Goal: Obtain resource: Download file/media

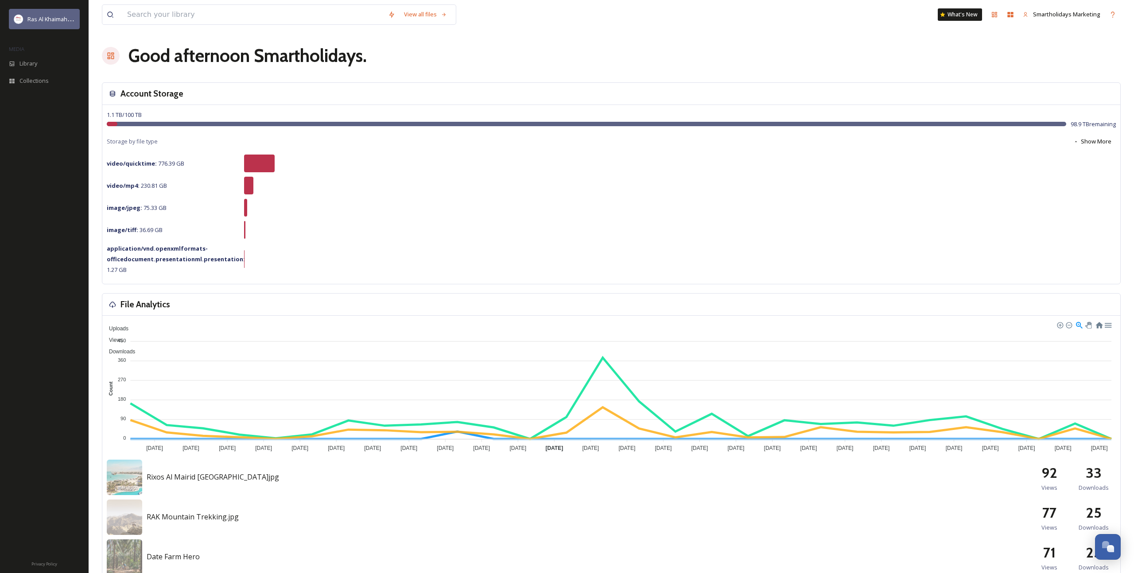
click at [55, 26] on div "Ras Al Khaimah Tourism Development Authority" at bounding box center [44, 19] width 71 height 20
click at [312, 14] on input at bounding box center [253, 14] width 261 height 19
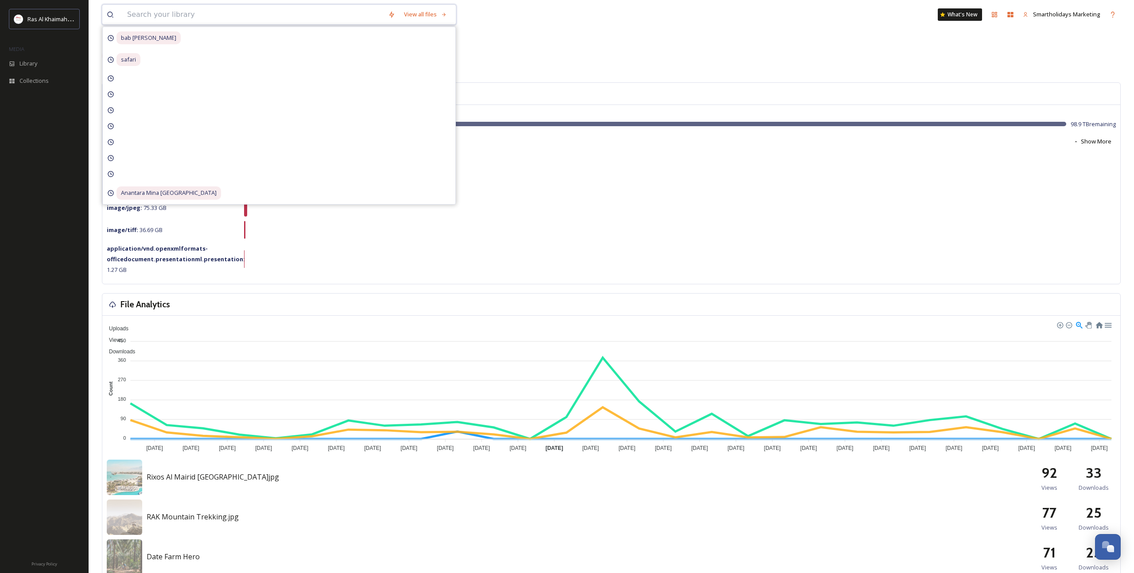
click at [290, 13] on input at bounding box center [253, 14] width 261 height 19
type input "Golf"
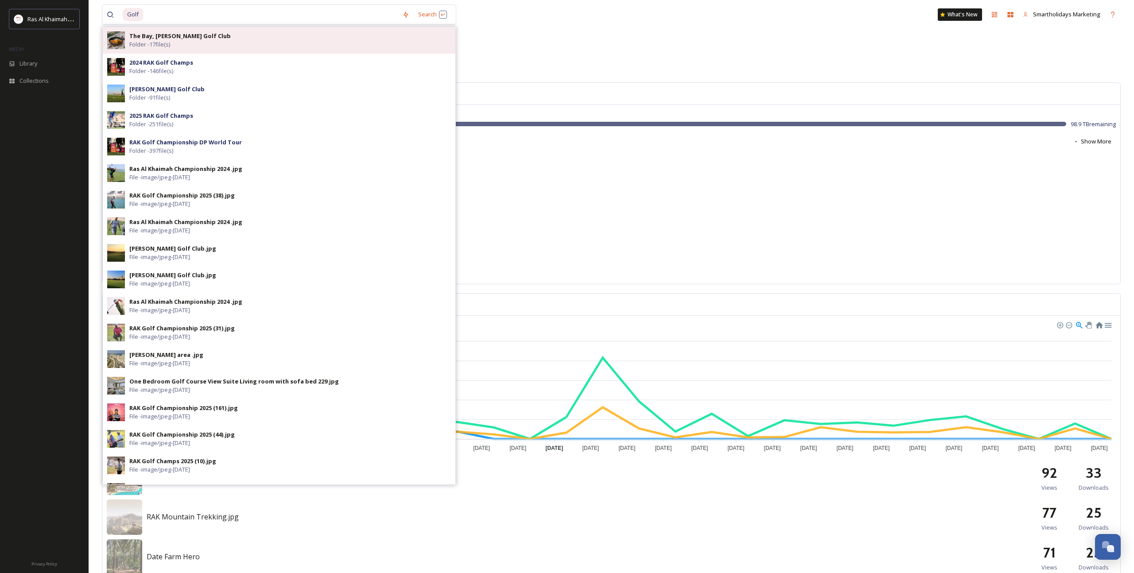
click at [276, 45] on div "The Bay, [PERSON_NAME] Golf Club Folder - 17 file(s)" at bounding box center [290, 40] width 322 height 17
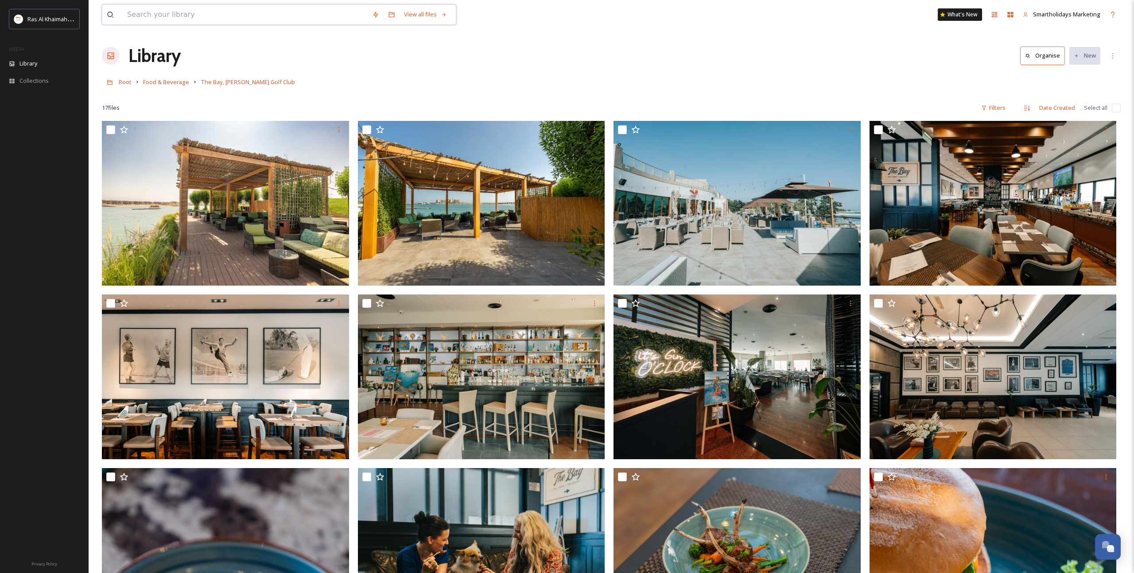
click at [205, 12] on input at bounding box center [245, 14] width 245 height 19
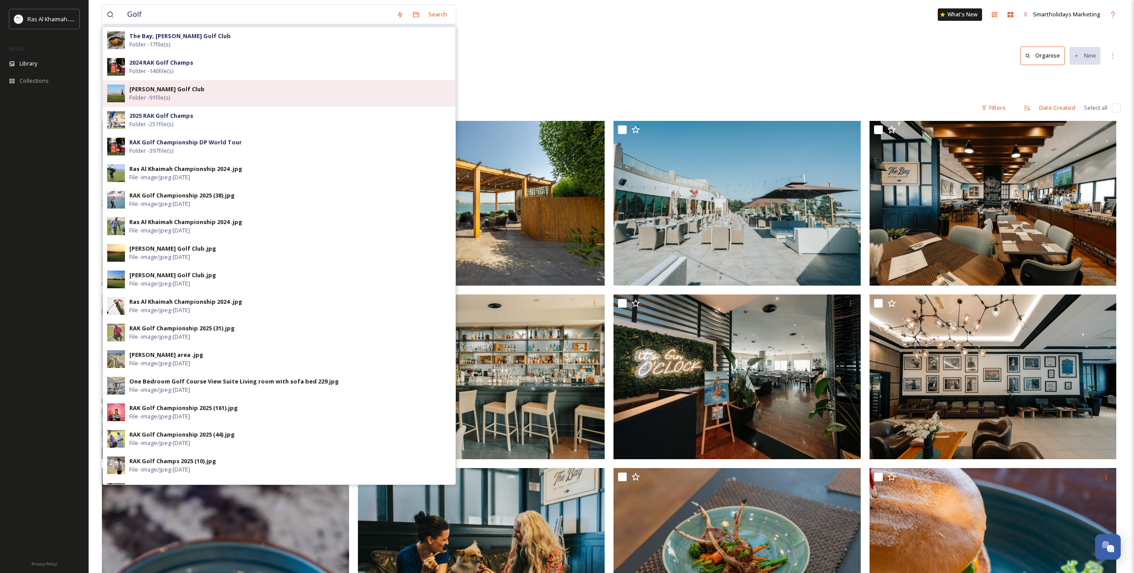
click at [195, 93] on div "[PERSON_NAME] Golf Club Folder - 91 file(s)" at bounding box center [290, 93] width 322 height 17
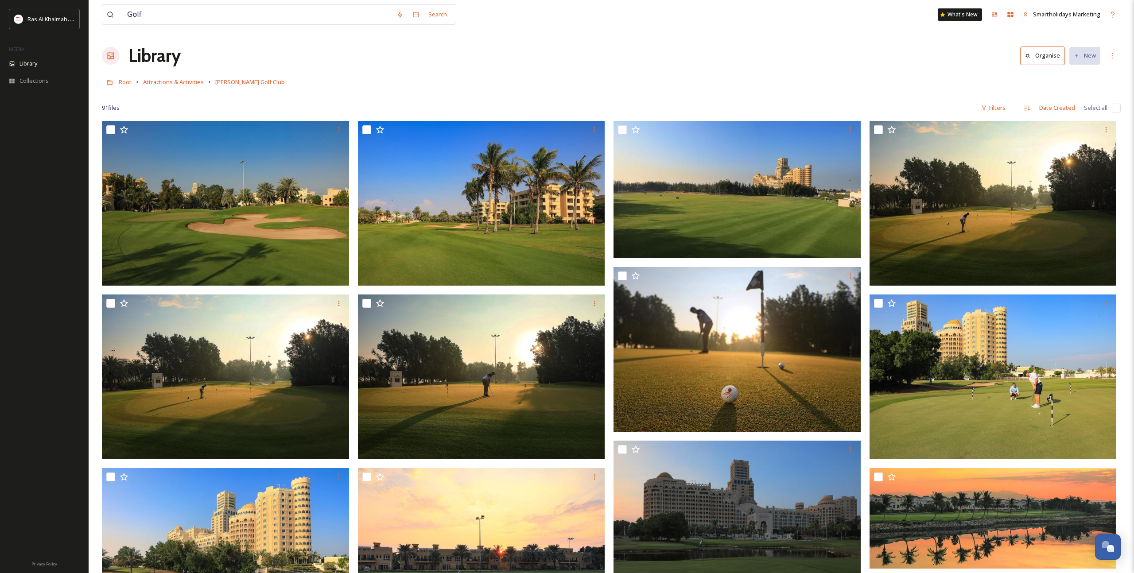
click at [635, 68] on div "Library Organise New" at bounding box center [611, 56] width 1019 height 27
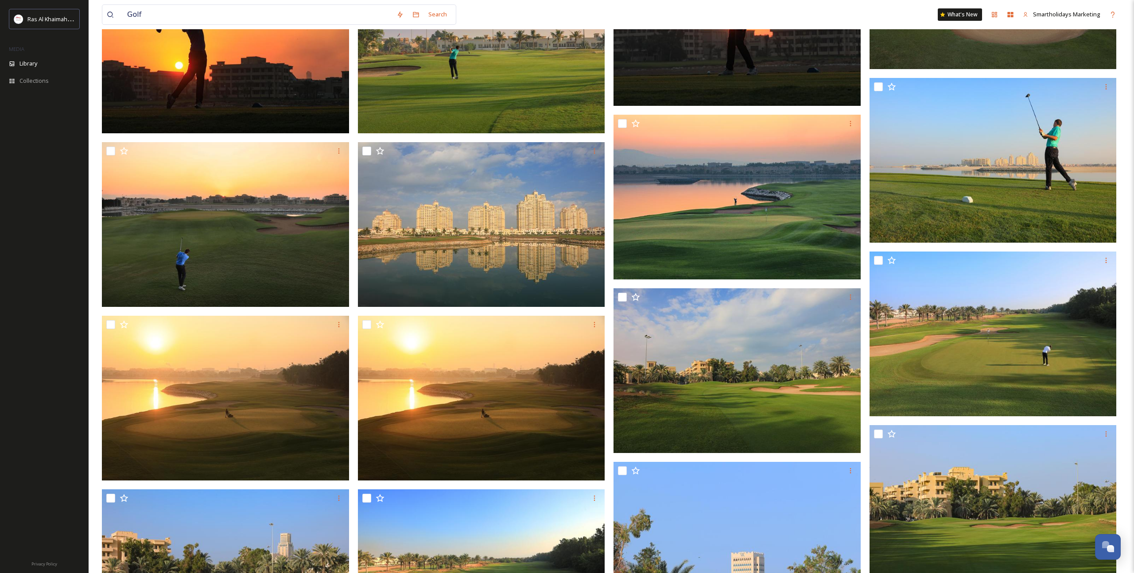
scroll to position [675, 0]
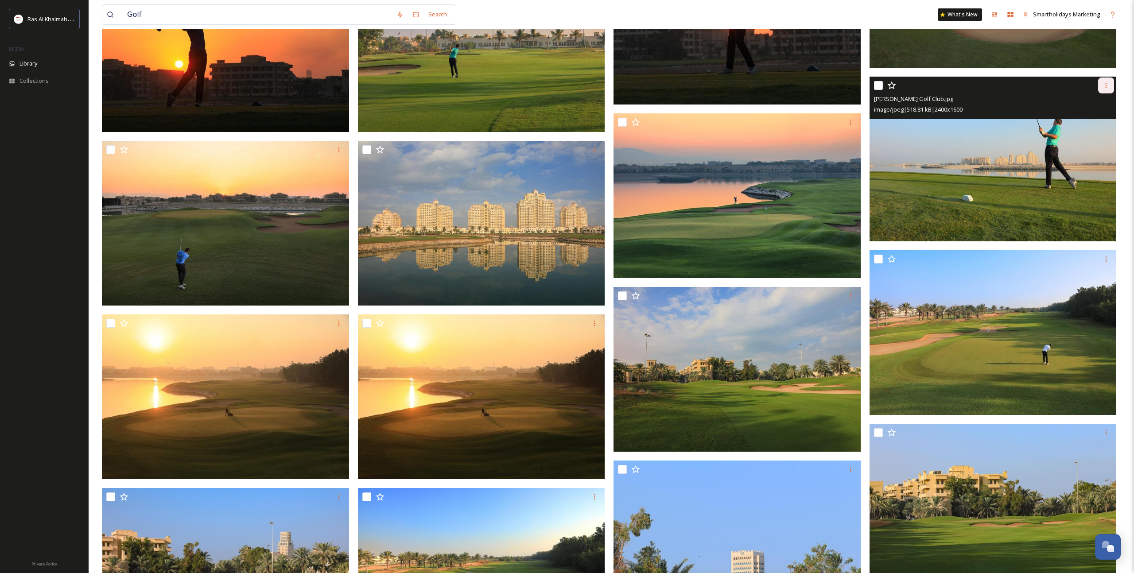
click at [1108, 86] on icon at bounding box center [1106, 85] width 7 height 7
click at [1096, 123] on span "Download" at bounding box center [1096, 122] width 27 height 8
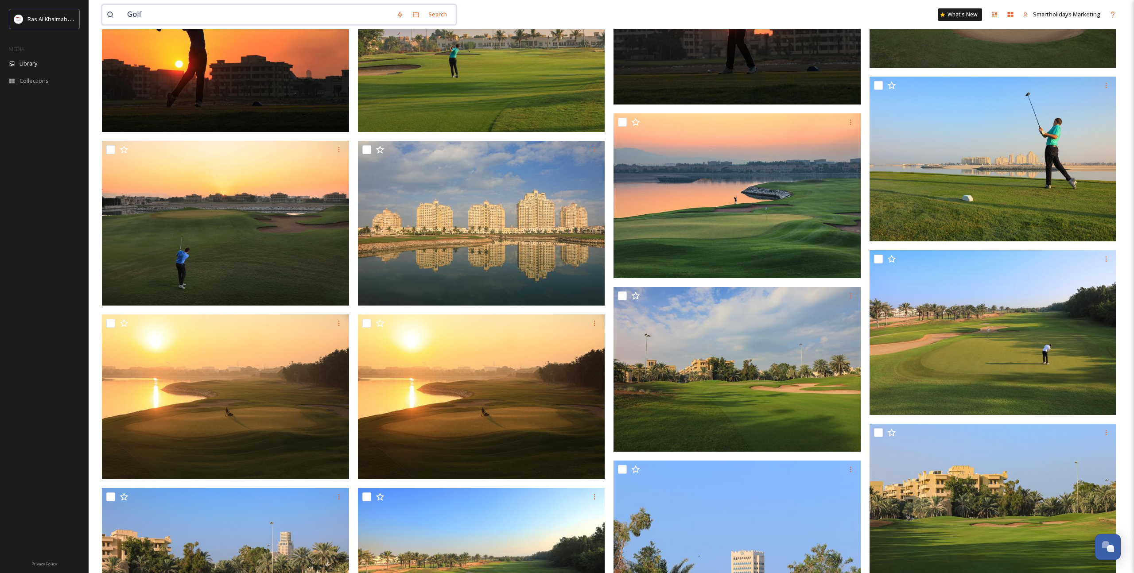
click at [334, 8] on input "Golf" at bounding box center [257, 14] width 269 height 19
click at [333, 10] on input "Golf" at bounding box center [257, 14] width 269 height 19
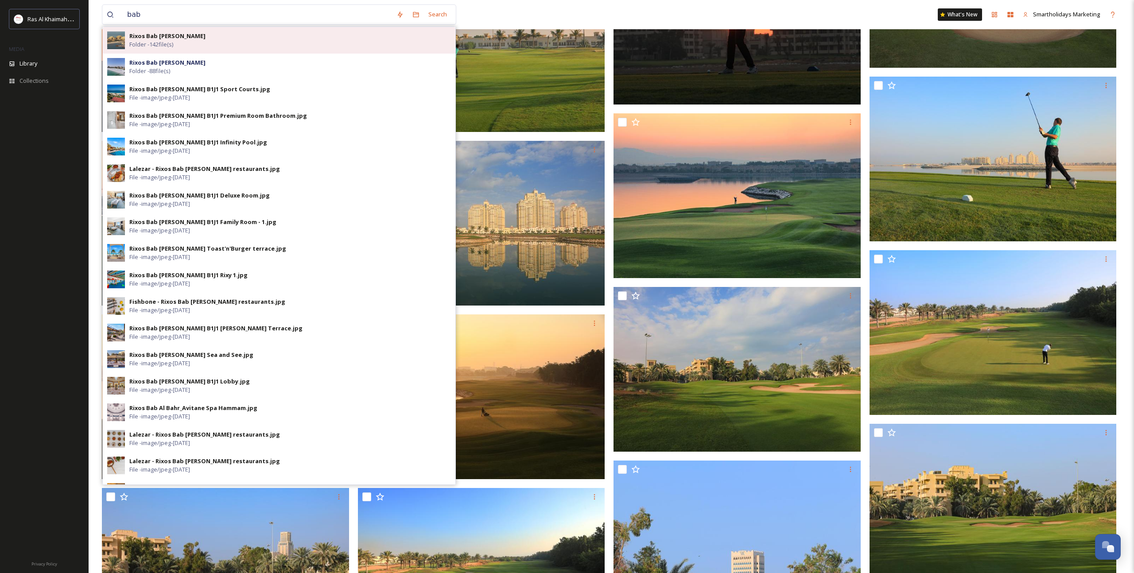
click at [251, 45] on div "Rixos Bab [PERSON_NAME] Folder - 142 file(s)" at bounding box center [290, 40] width 322 height 17
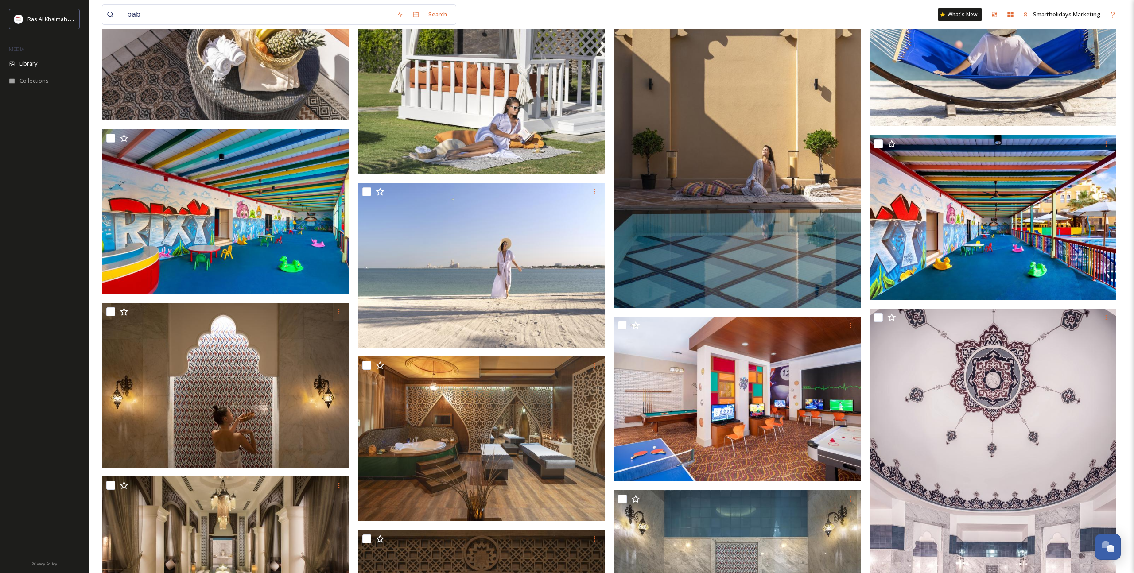
scroll to position [4150, 0]
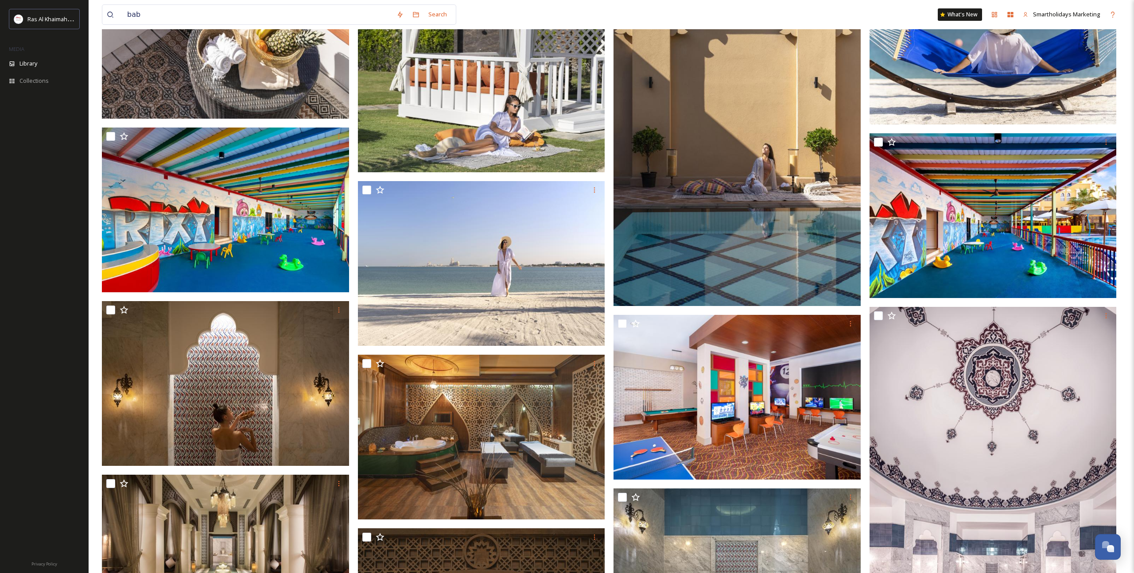
click at [797, 200] on img at bounding box center [737, 120] width 247 height 371
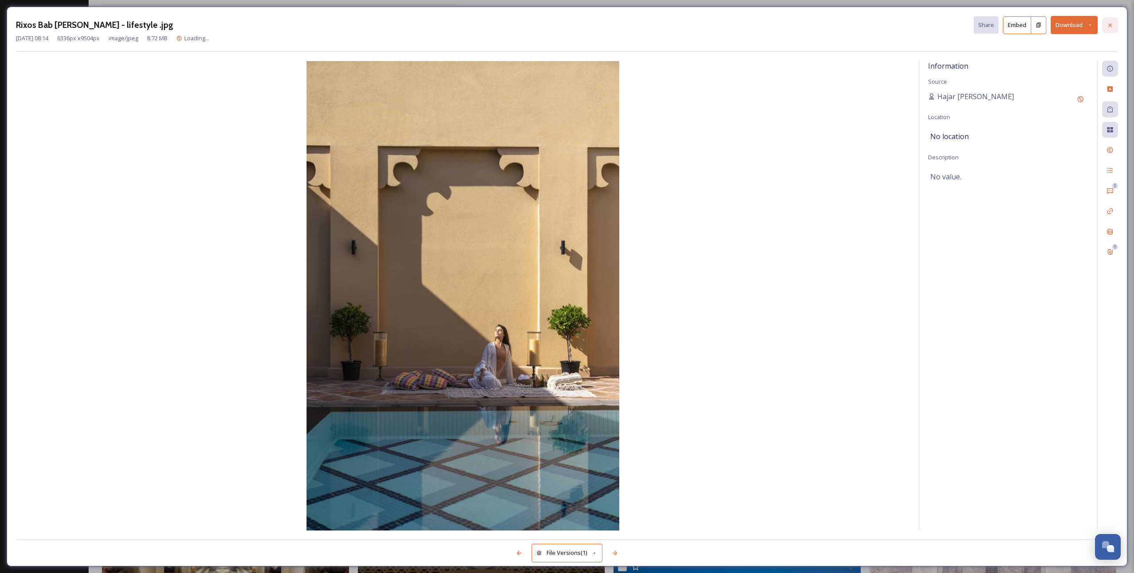
click at [1107, 23] on icon at bounding box center [1110, 25] width 7 height 7
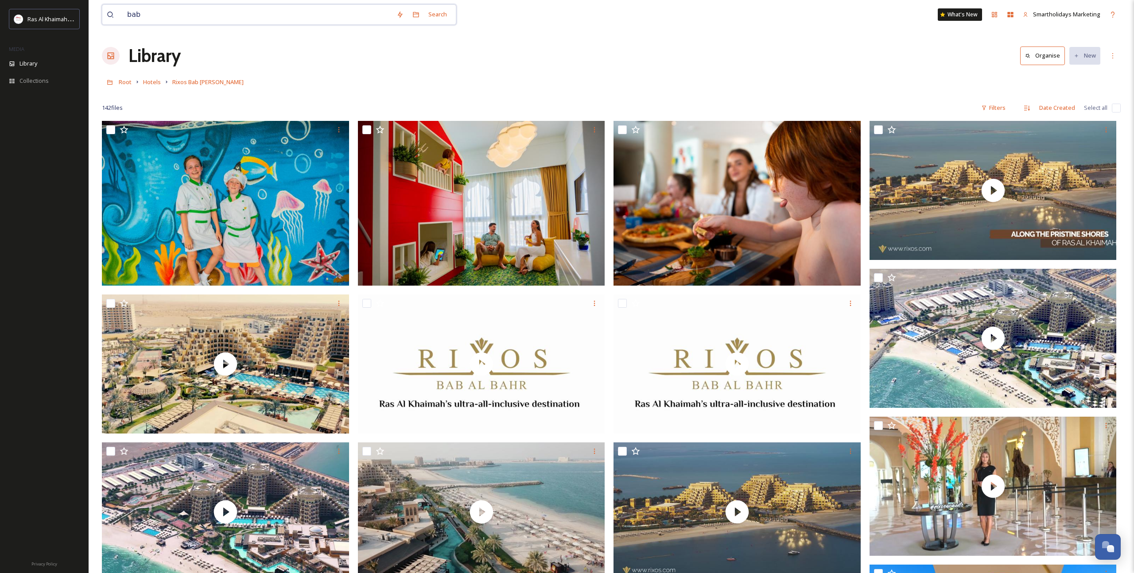
click at [190, 16] on input "bab" at bounding box center [257, 14] width 269 height 19
type input "bab elbahr"
click at [127, 15] on span "bab elbahr" at bounding box center [142, 14] width 38 height 13
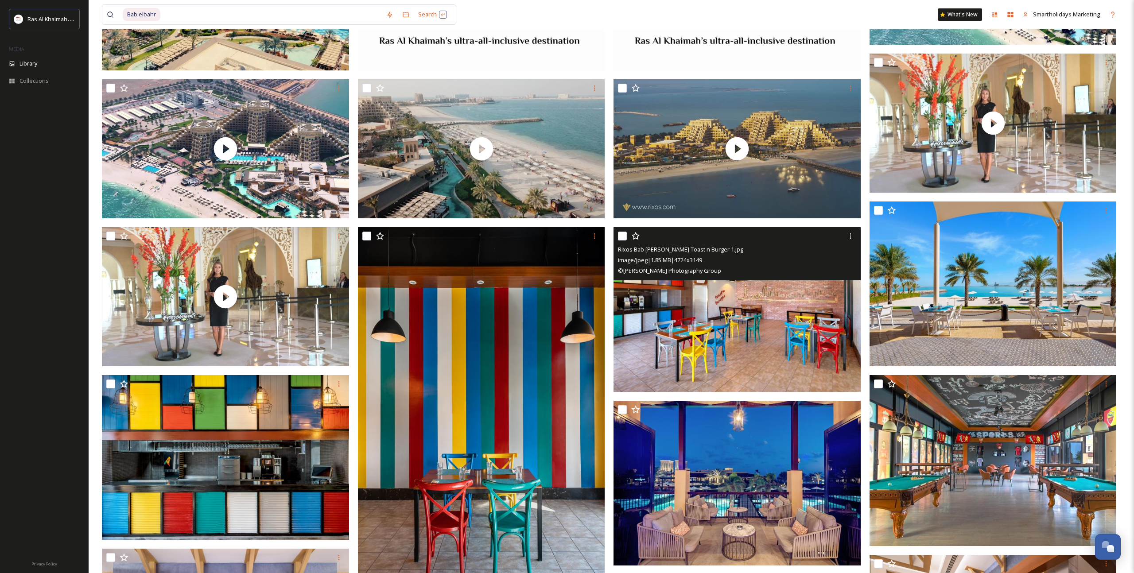
scroll to position [365, 0]
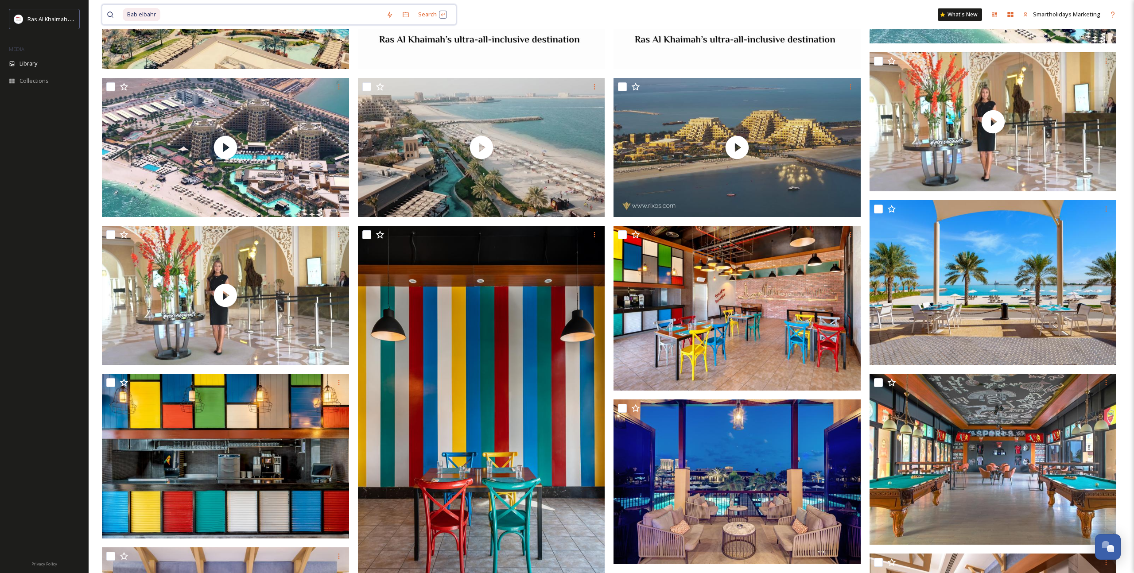
click at [267, 11] on input at bounding box center [271, 14] width 221 height 19
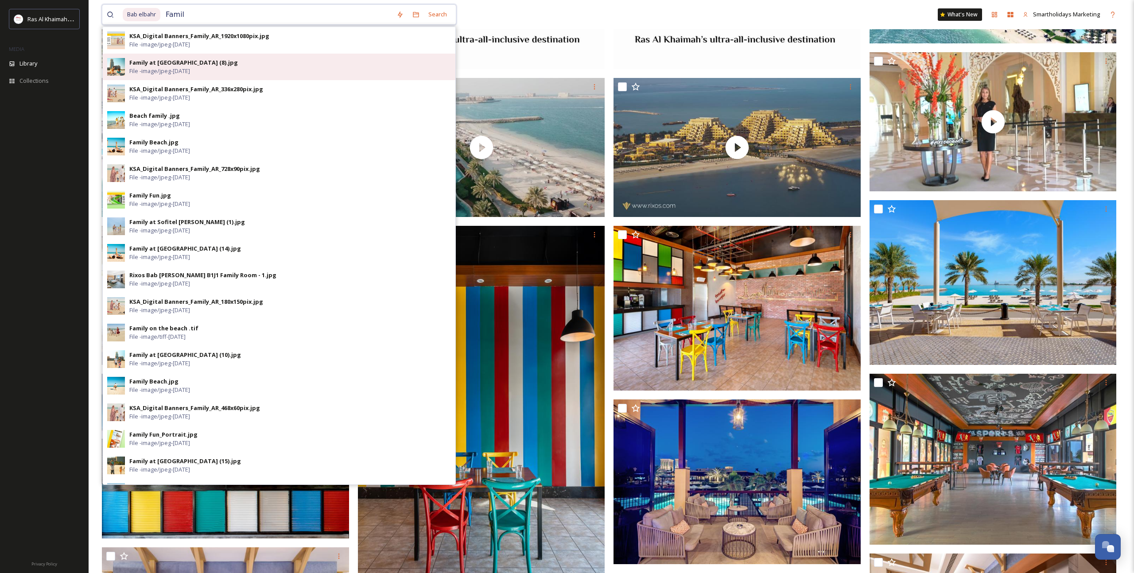
type input "Famil"
click at [266, 68] on div "Family at [GEOGRAPHIC_DATA] (8).jpg File - image/jpeg - [DATE]" at bounding box center [290, 66] width 322 height 17
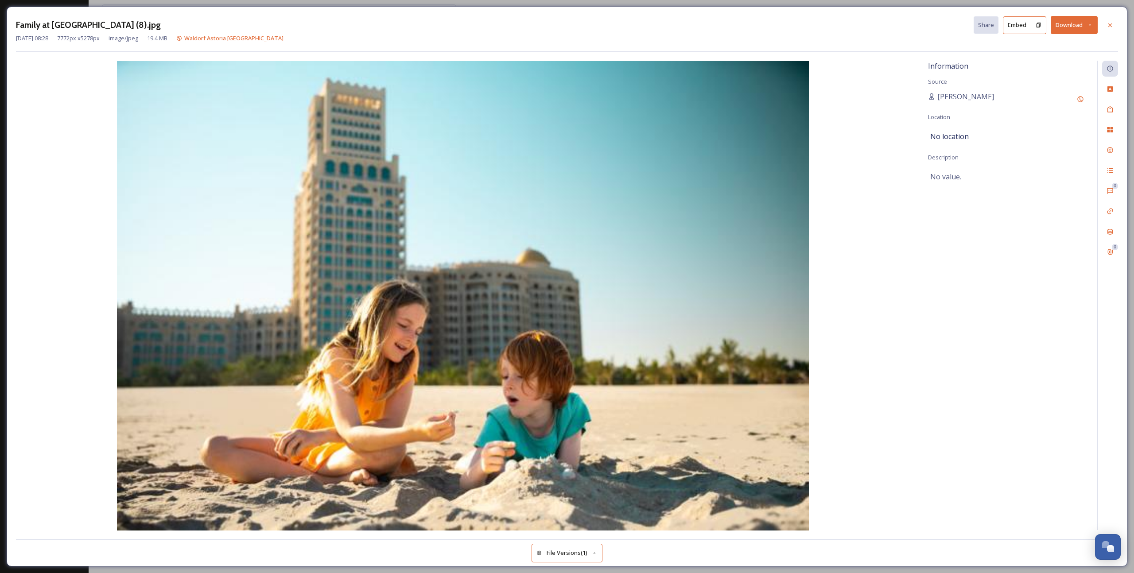
click at [1083, 26] on button "Download" at bounding box center [1074, 25] width 47 height 18
click at [1064, 47] on span "Download Original (7772 x 5278)" at bounding box center [1051, 45] width 84 height 8
click at [1111, 23] on icon at bounding box center [1110, 25] width 7 height 7
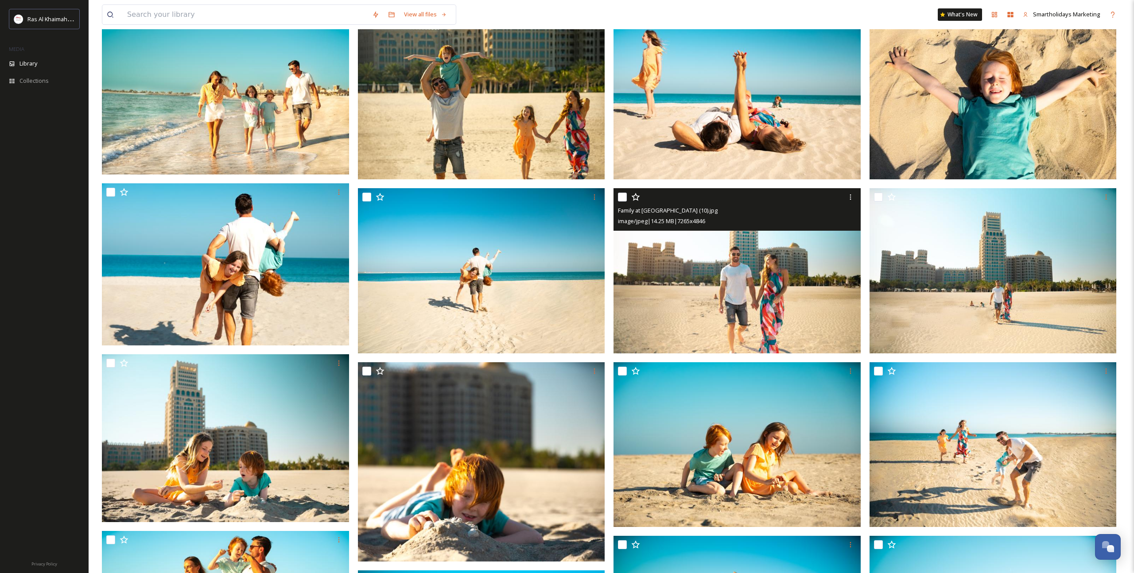
scroll to position [201, 0]
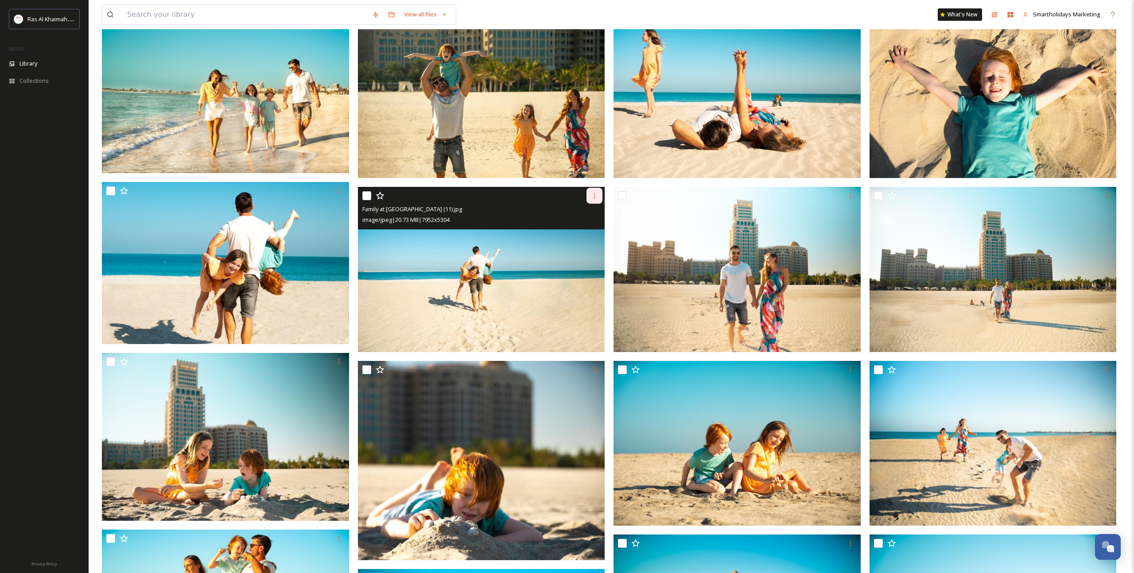
click at [591, 197] on icon at bounding box center [594, 195] width 7 height 7
click at [589, 230] on span "Download" at bounding box center [584, 233] width 27 height 8
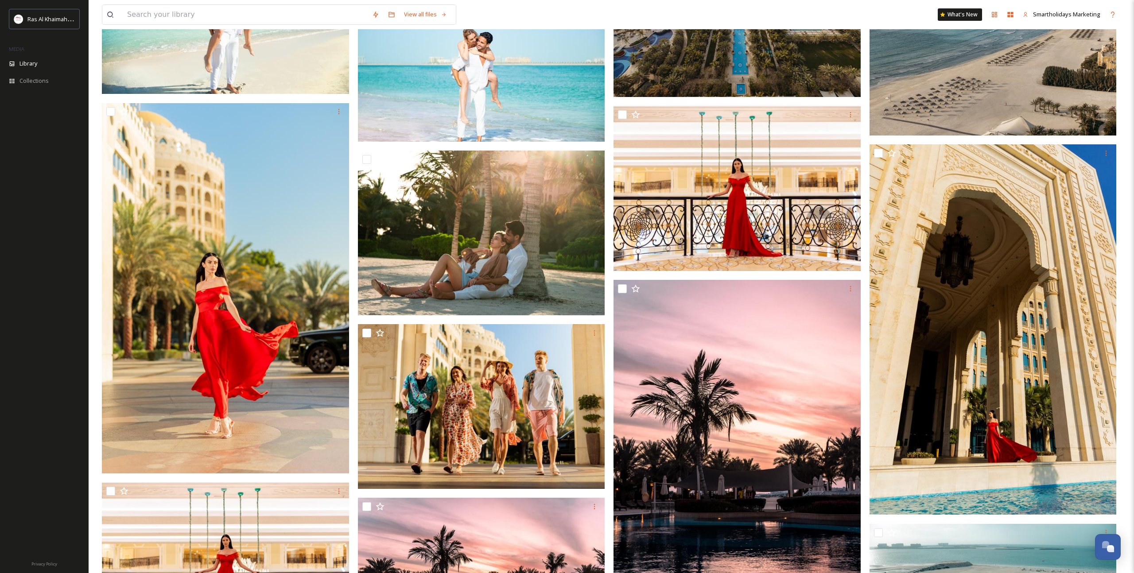
scroll to position [1676, 0]
click at [319, 16] on input at bounding box center [245, 14] width 245 height 19
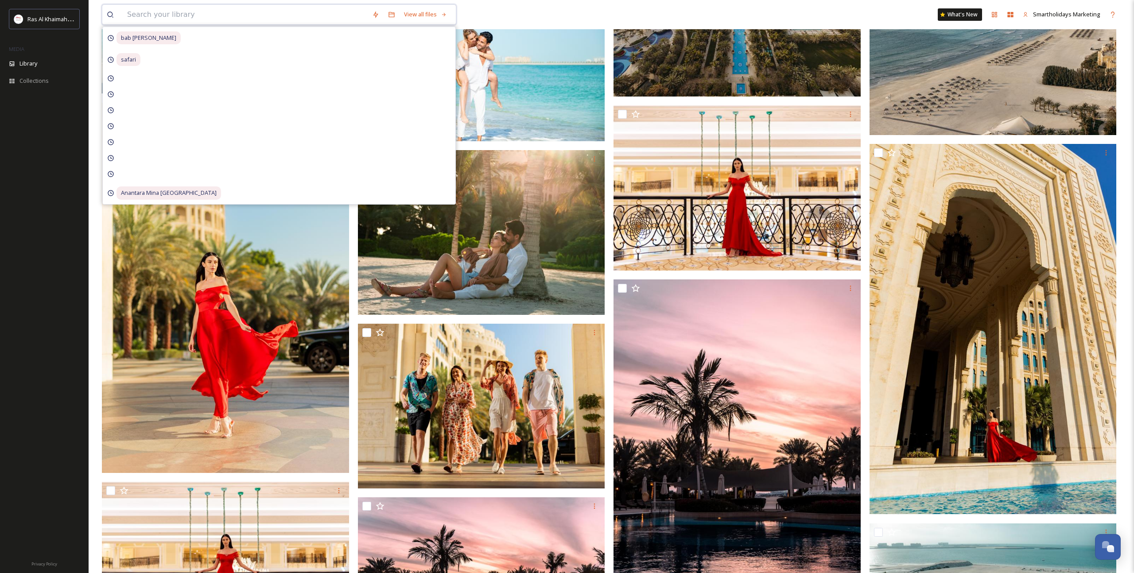
type input "["
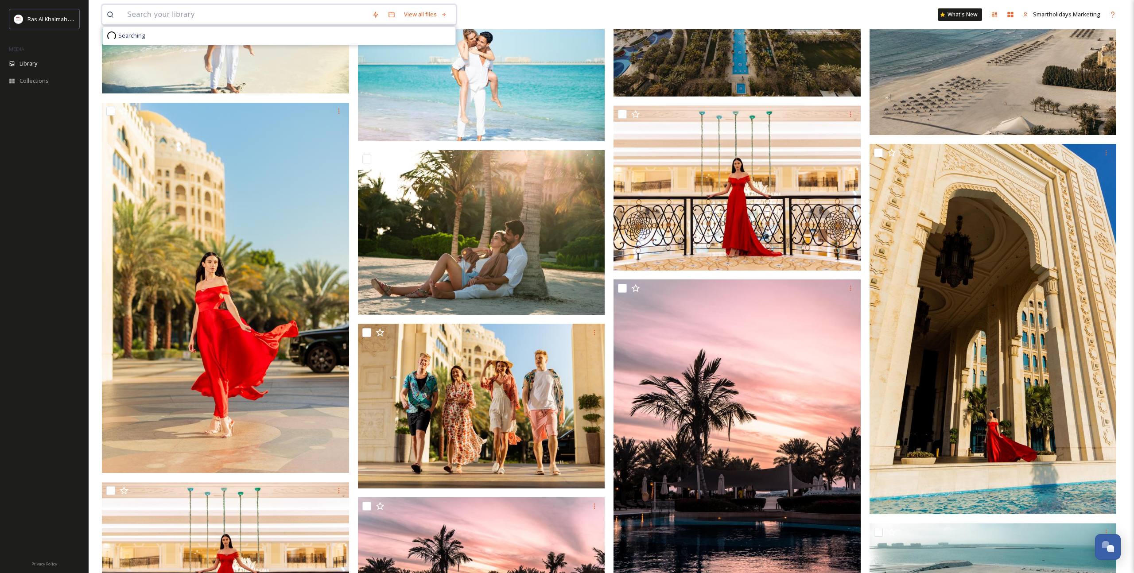
type input "["
type input "p"
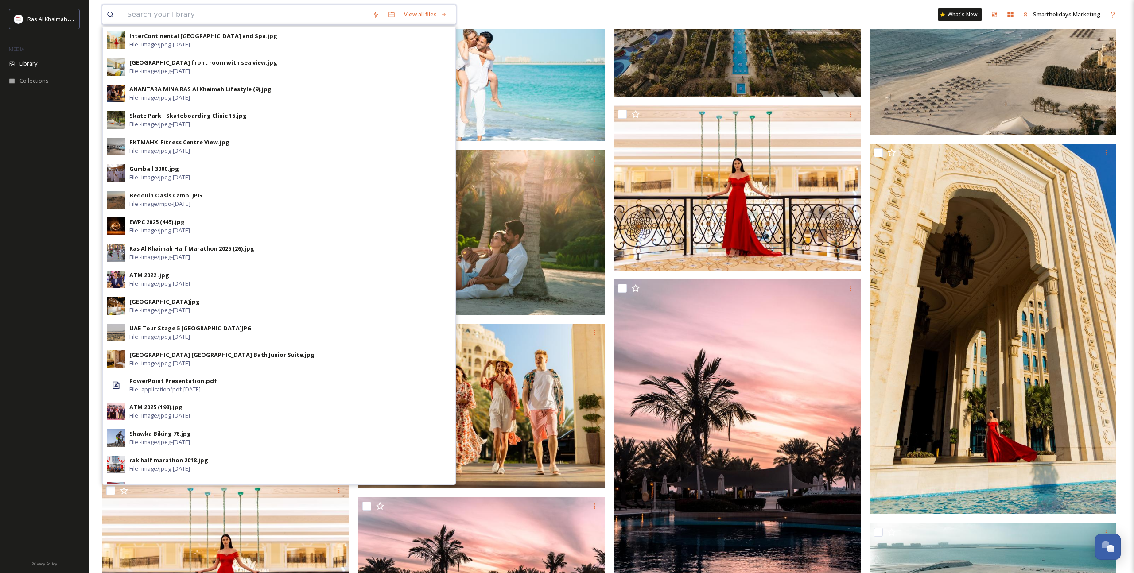
type input "p"
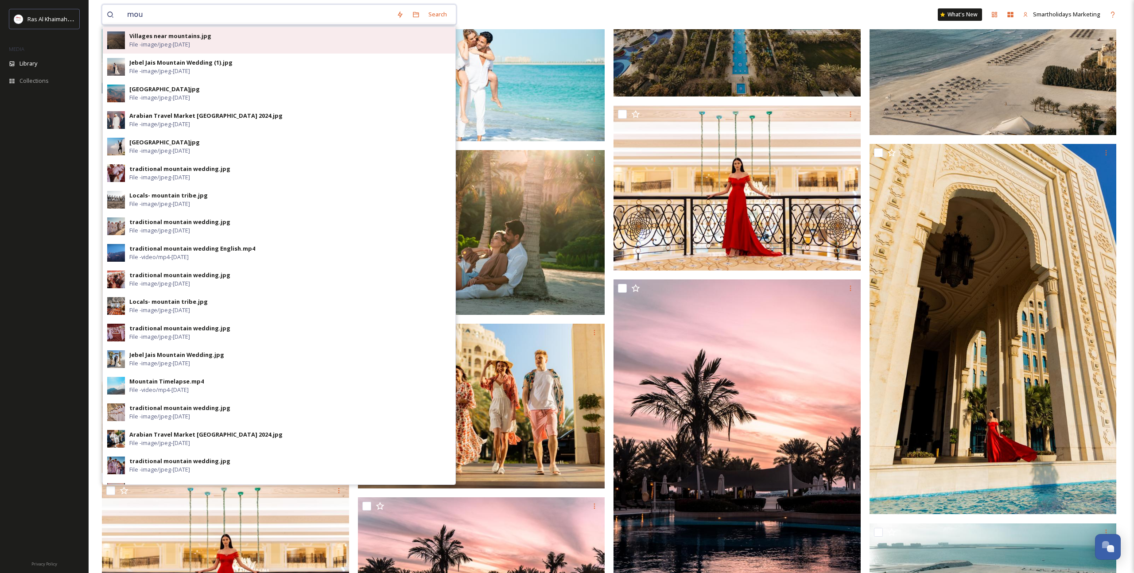
type input "mou"
click at [226, 44] on div "Villages near mountains.jpg File - image/jpeg - [DATE]" at bounding box center [290, 40] width 322 height 17
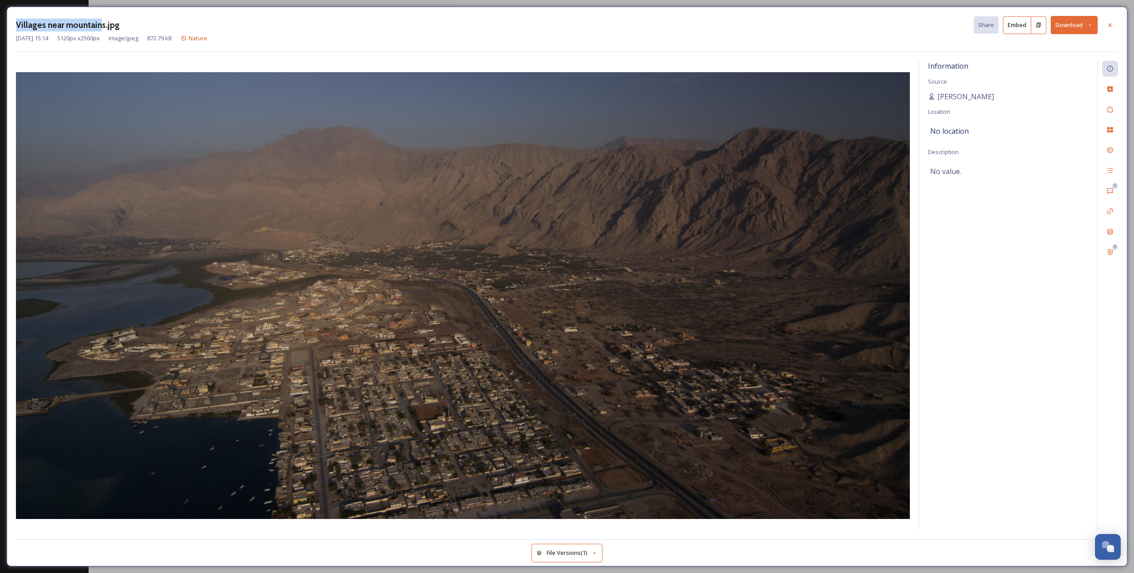
drag, startPoint x: 101, startPoint y: 26, endPoint x: 17, endPoint y: 24, distance: 83.8
click at [17, 24] on h3 "Villages near mountains.jpg" at bounding box center [68, 25] width 104 height 13
click at [19, 24] on h3 "Villages near mountains.jpg" at bounding box center [68, 25] width 104 height 13
drag, startPoint x: 16, startPoint y: 24, endPoint x: 99, endPoint y: 26, distance: 83.3
click at [102, 26] on h3 "Villages near mountains.jpg" at bounding box center [68, 25] width 104 height 13
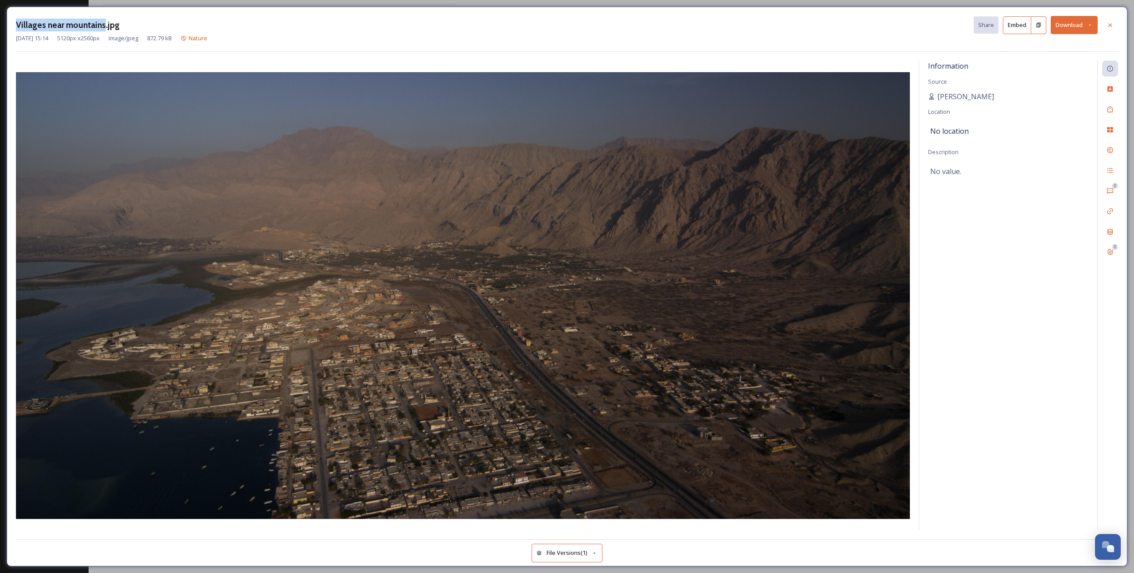
copy h3 "Villages near mountains"
click at [1106, 27] on div at bounding box center [1111, 25] width 16 height 16
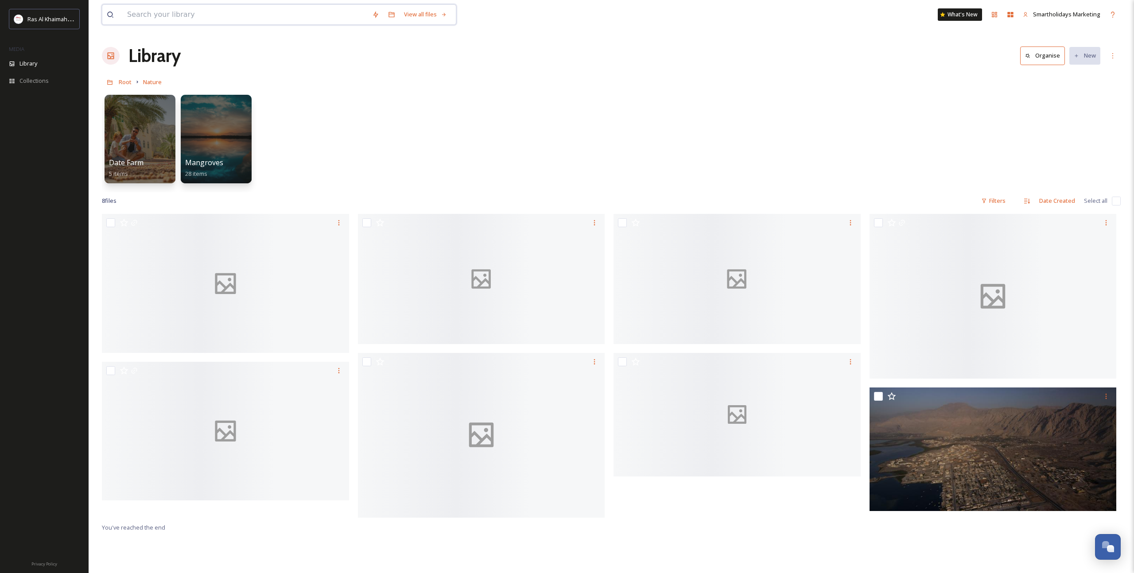
click at [242, 12] on input at bounding box center [245, 14] width 245 height 19
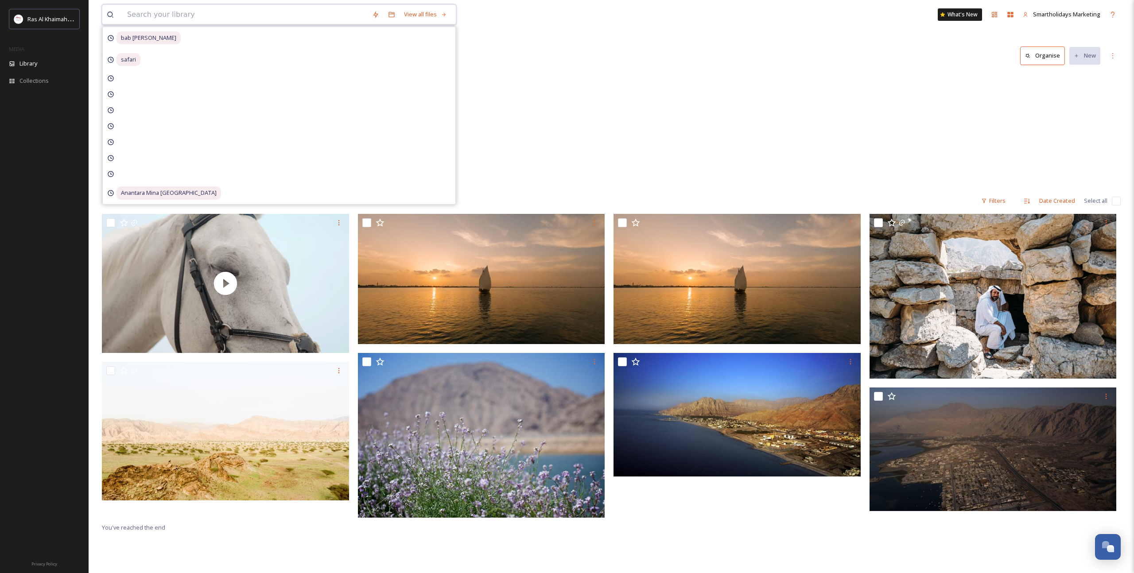
scroll to position [0, 0]
paste input "Villages near mountains"
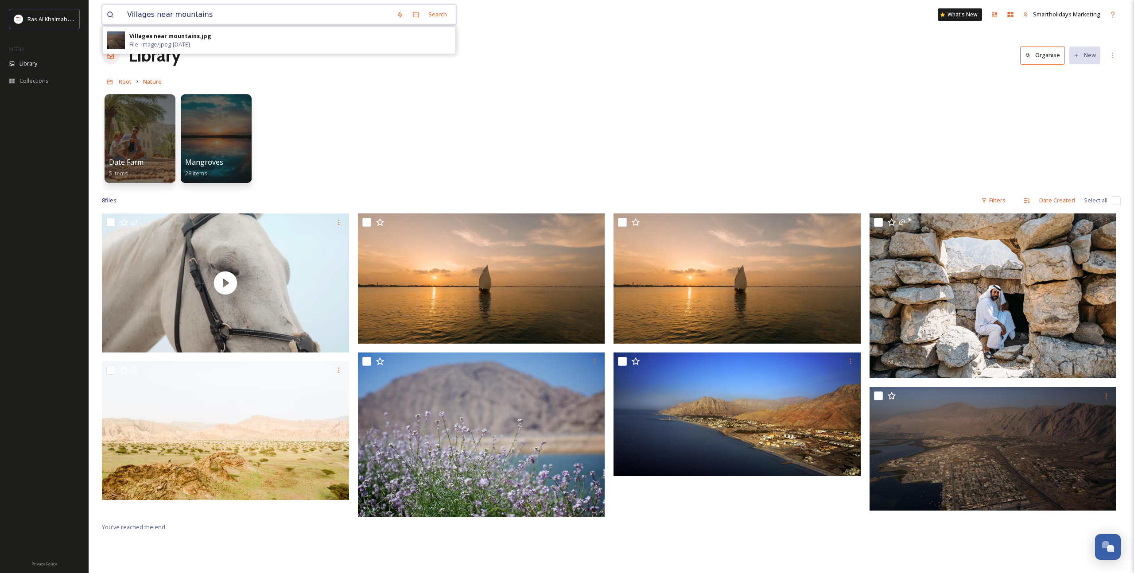
drag, startPoint x: 153, startPoint y: 15, endPoint x: 168, endPoint y: 15, distance: 15.1
click at [168, 15] on input "Villages near mountains" at bounding box center [257, 14] width 269 height 19
type input "Villages mountains"
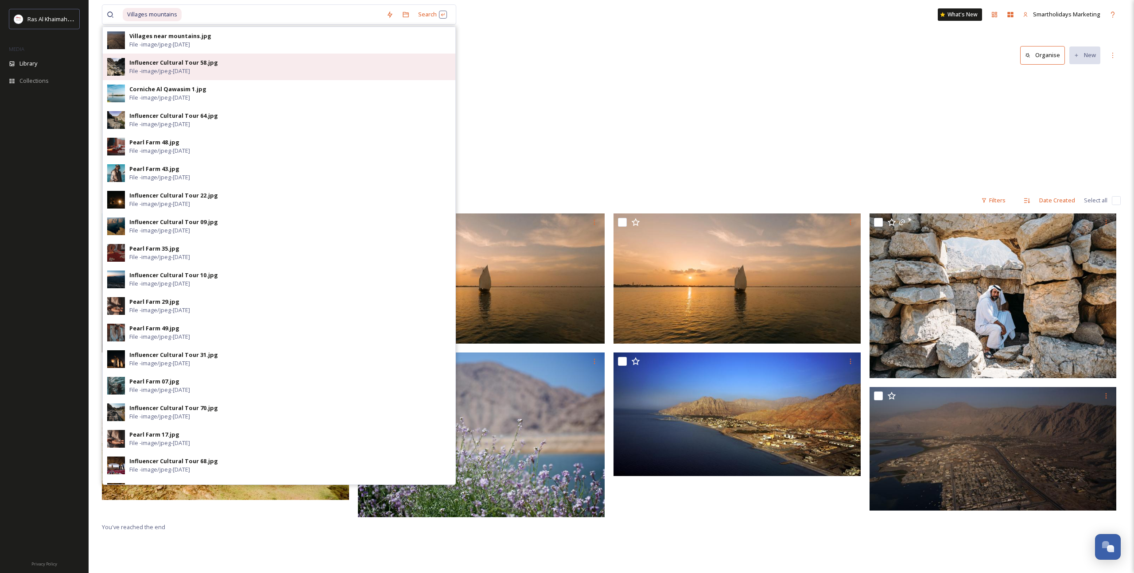
click at [308, 73] on div "Influencer Cultural Tour 58.jpg File - image/jpeg - [DATE]" at bounding box center [290, 66] width 322 height 17
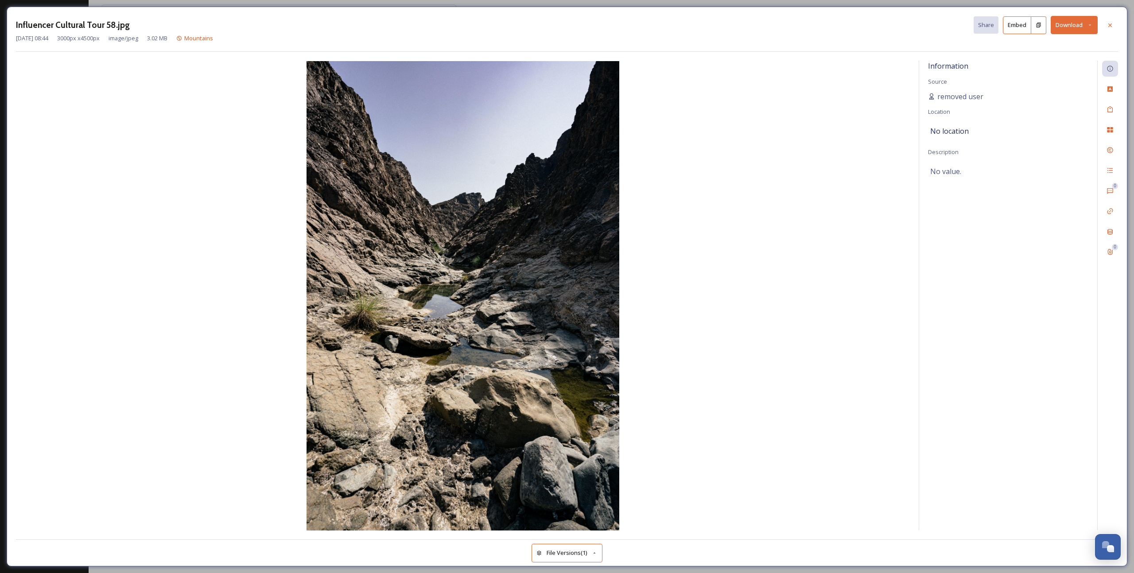
click at [1095, 23] on button "Download" at bounding box center [1074, 25] width 47 height 18
click at [1061, 48] on span "Download Original (3000 x 4500)" at bounding box center [1051, 45] width 84 height 8
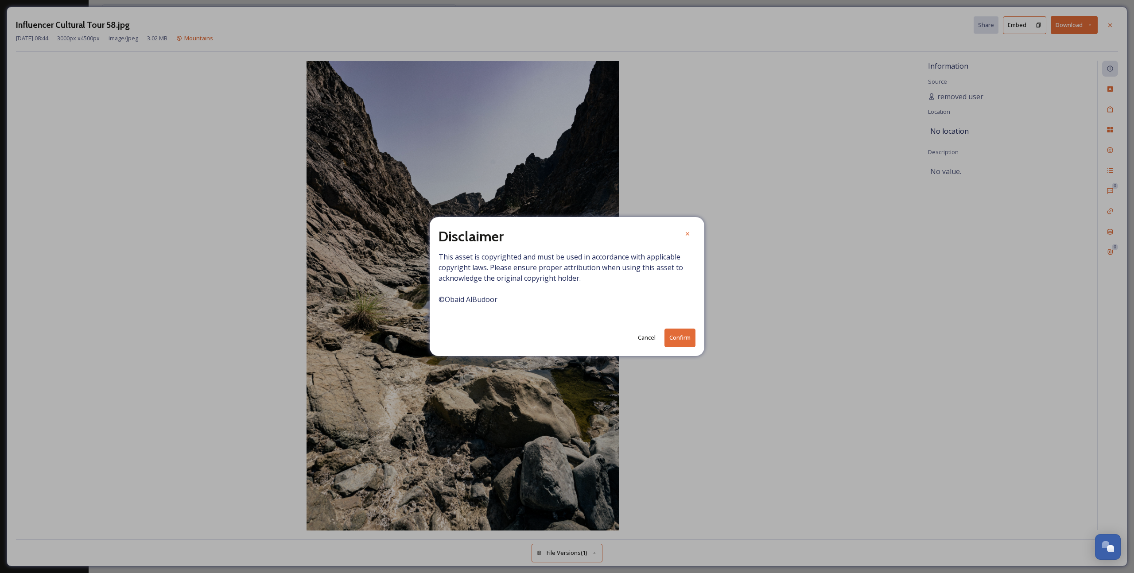
click at [686, 342] on button "Confirm" at bounding box center [680, 338] width 31 height 18
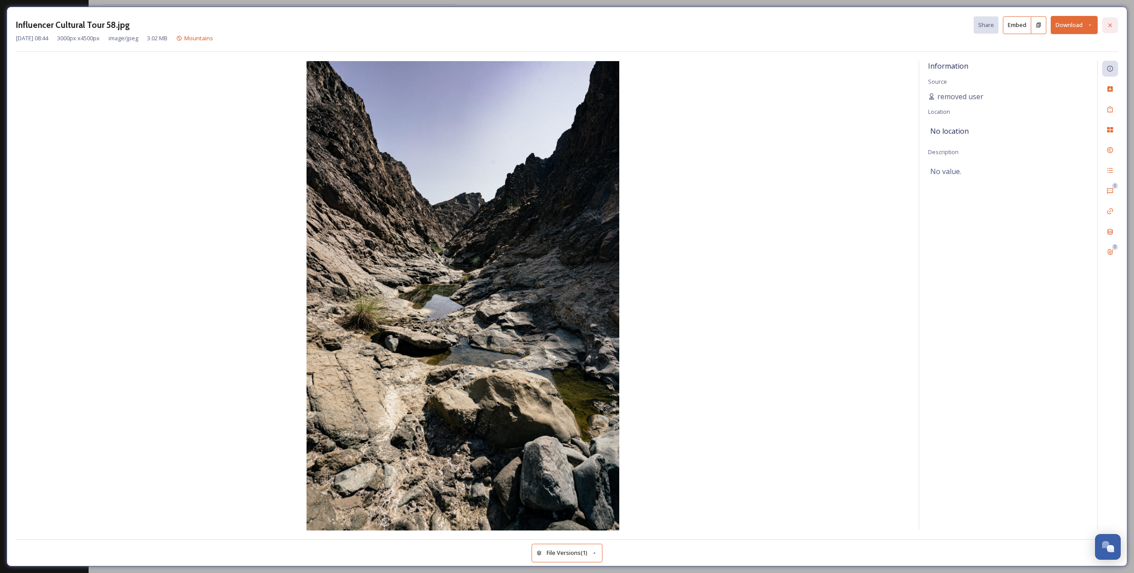
click at [1114, 29] on div at bounding box center [1111, 25] width 16 height 16
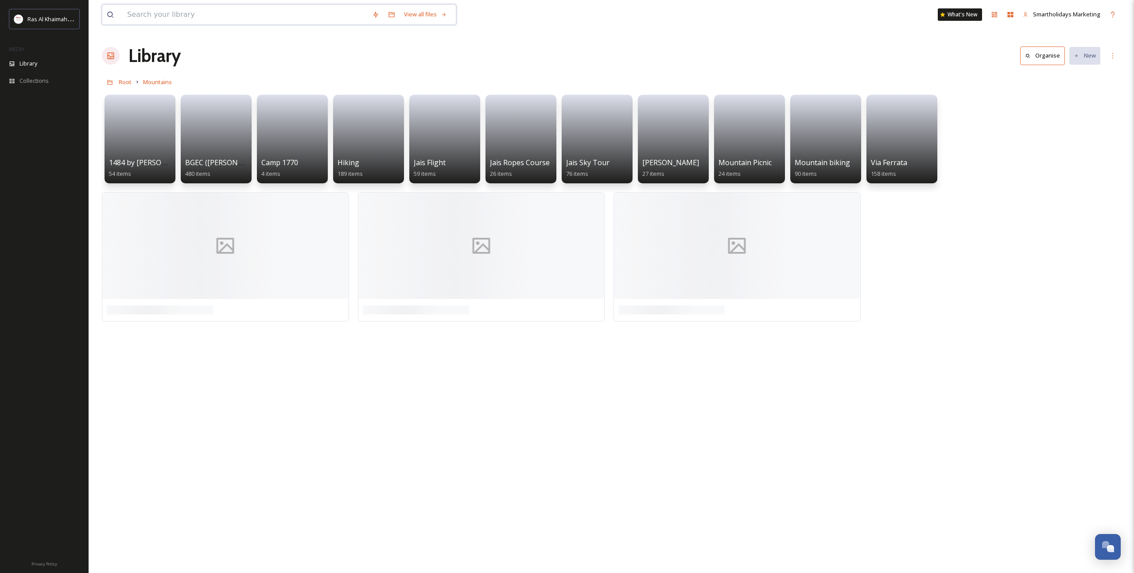
click at [282, 15] on input at bounding box center [245, 14] width 245 height 19
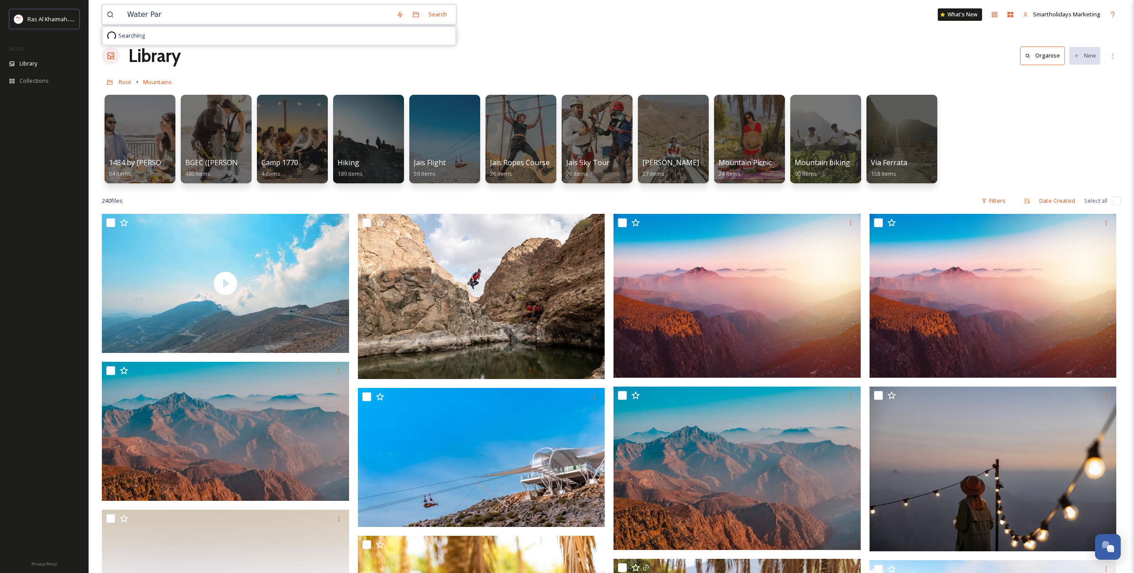
type input "[GEOGRAPHIC_DATA]"
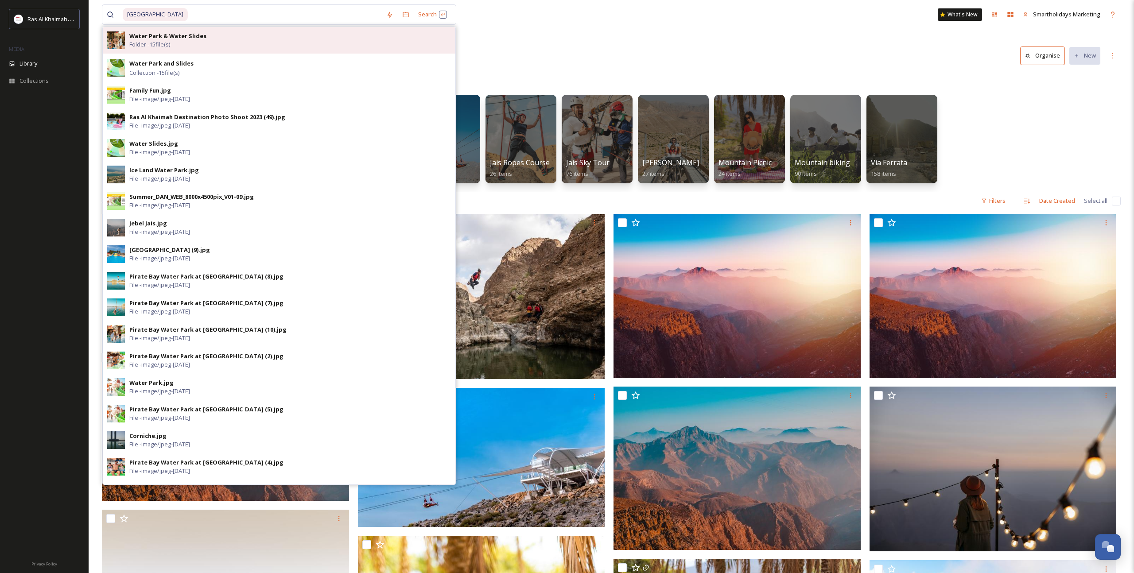
click at [261, 42] on div "Water Park & Water Slides Folder - 15 file(s)" at bounding box center [290, 40] width 322 height 17
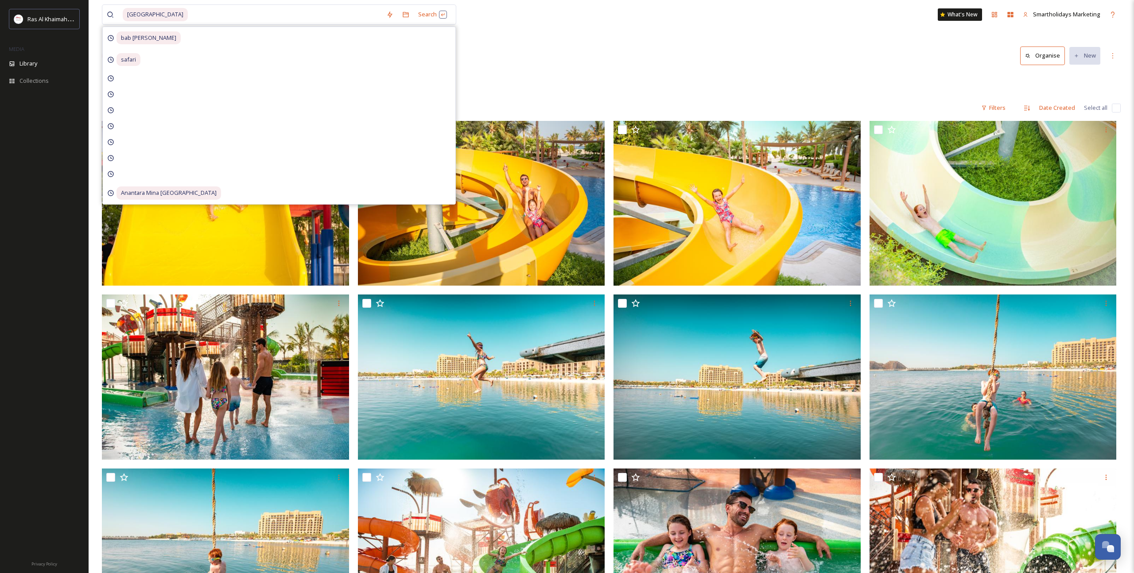
click at [1130, 255] on div "Water Park Search bab [PERSON_NAME] safari Anantara [GEOGRAPHIC_DATA] What's Ne…" at bounding box center [612, 411] width 1046 height 822
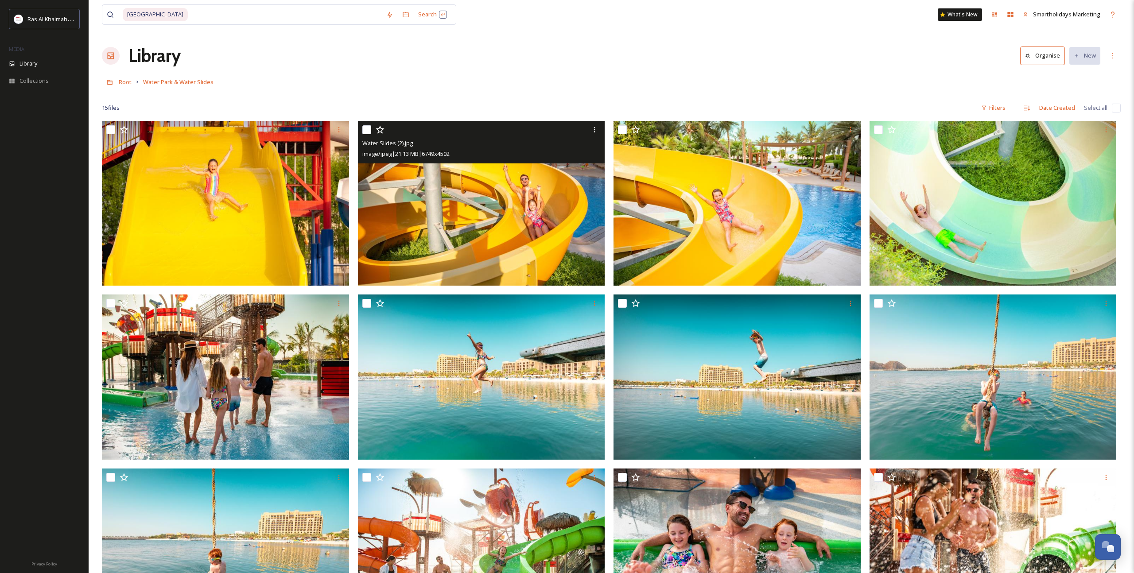
click at [468, 234] on img at bounding box center [481, 203] width 247 height 165
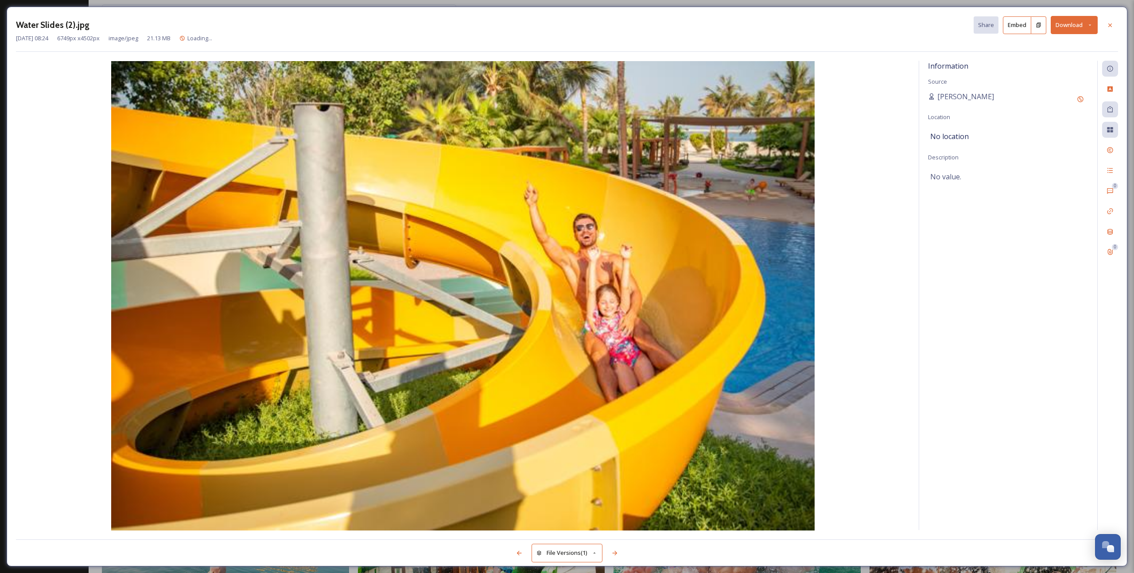
click at [1091, 31] on button "Download" at bounding box center [1074, 25] width 47 height 18
click at [1052, 48] on span "Download Original (6749 x 4502)" at bounding box center [1051, 45] width 84 height 8
click at [792, 569] on div "Water Slides (2).jpg Share Embed [DATE] 08:24 6749 px x 4502 px image/jpeg 21.1…" at bounding box center [567, 286] width 1134 height 573
click at [1113, 22] on icon at bounding box center [1110, 25] width 7 height 7
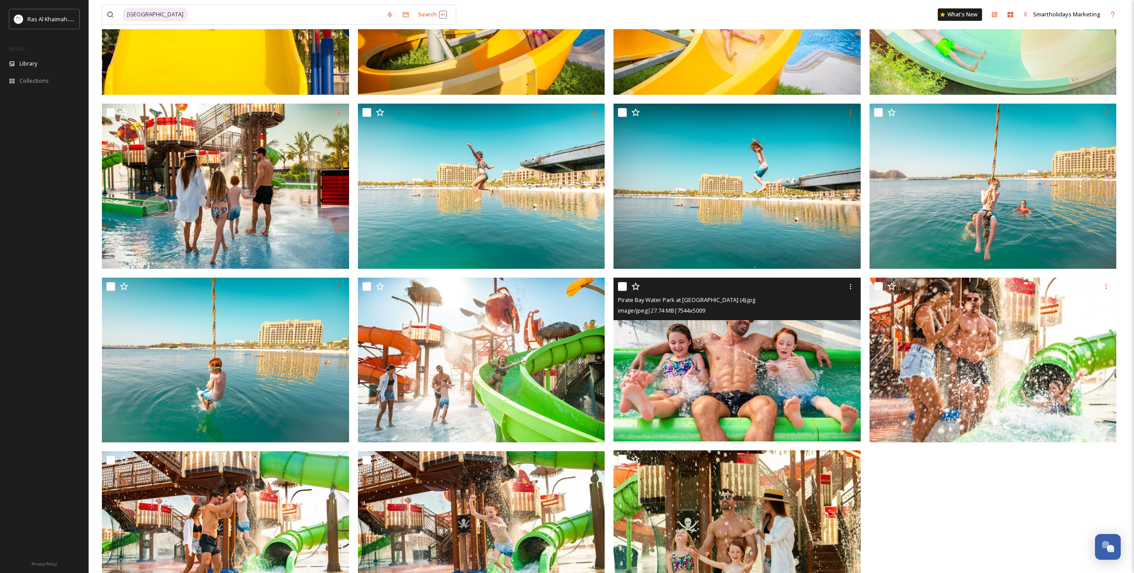
scroll to position [249, 0]
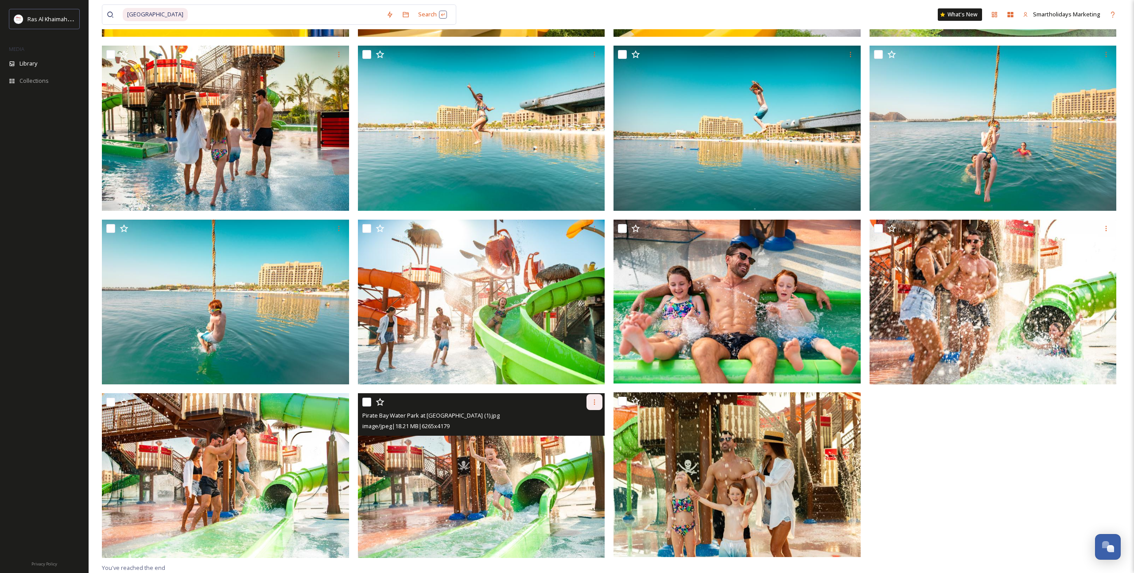
click at [597, 401] on icon at bounding box center [594, 402] width 7 height 7
click at [592, 435] on span "Download" at bounding box center [584, 439] width 27 height 8
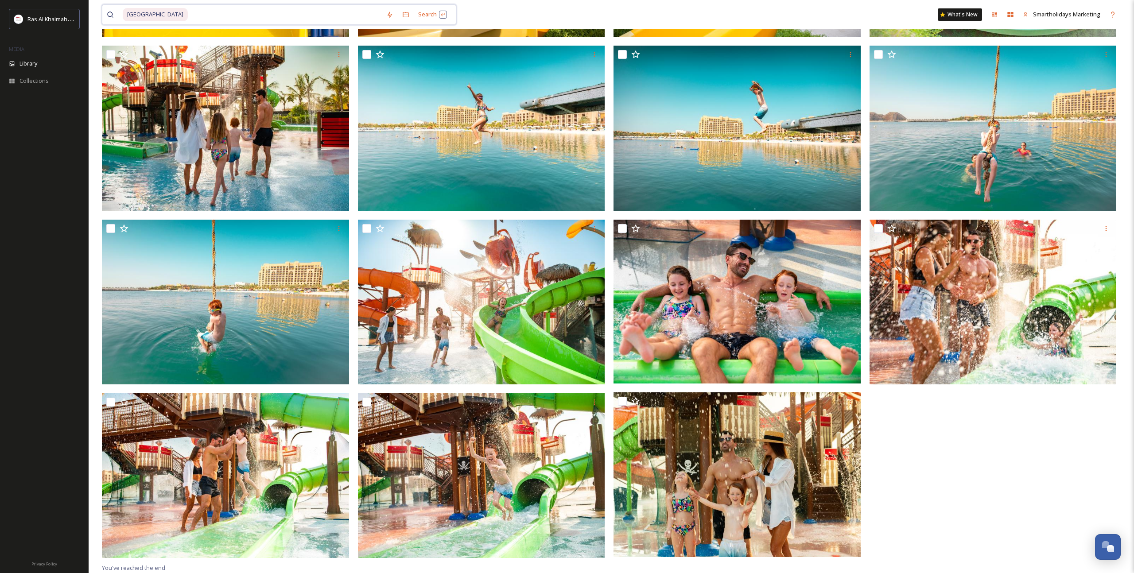
click at [189, 17] on input at bounding box center [285, 14] width 193 height 19
click at [189, 15] on input at bounding box center [285, 14] width 193 height 19
type input "Camel"
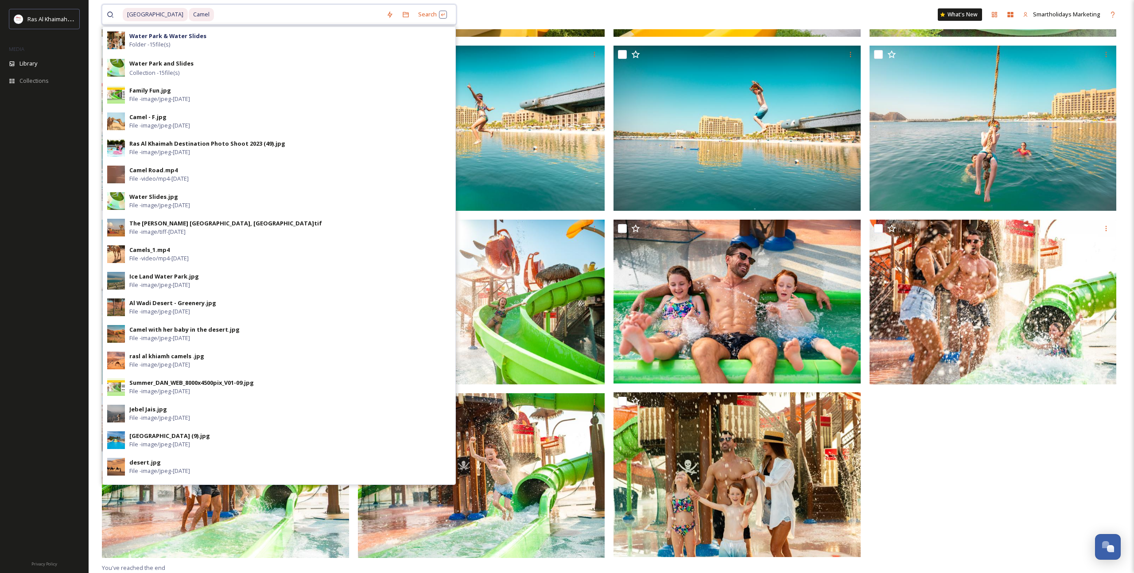
click at [158, 17] on span "[GEOGRAPHIC_DATA]" at bounding box center [155, 14] width 65 height 13
click at [149, 16] on span "[GEOGRAPHIC_DATA]" at bounding box center [155, 14] width 65 height 13
click at [113, 16] on icon at bounding box center [110, 14] width 7 height 7
click at [608, 356] on div at bounding box center [484, 217] width 252 height 691
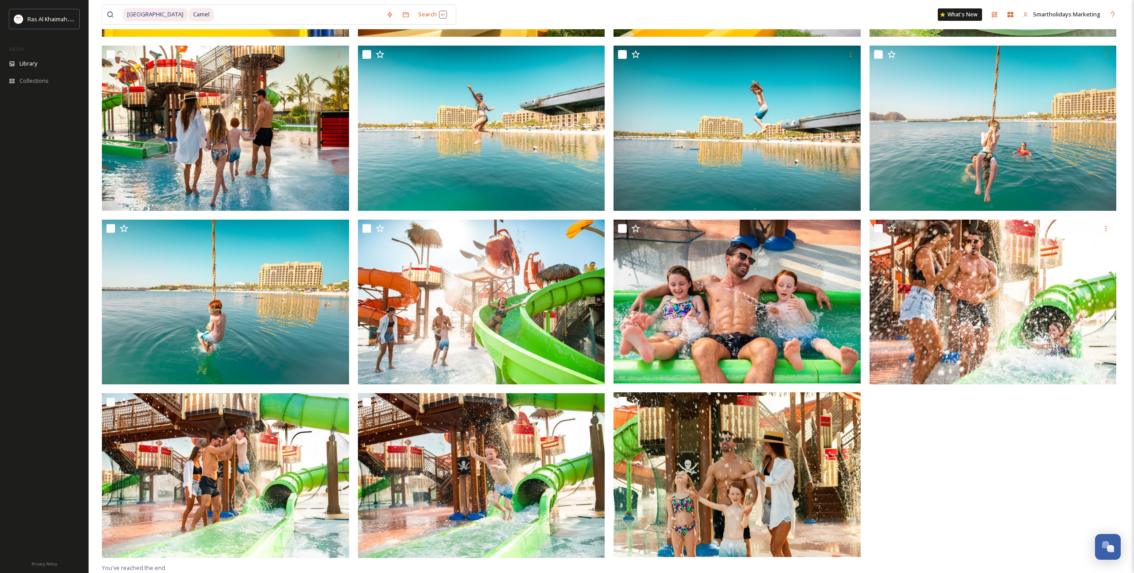
scroll to position [0, 0]
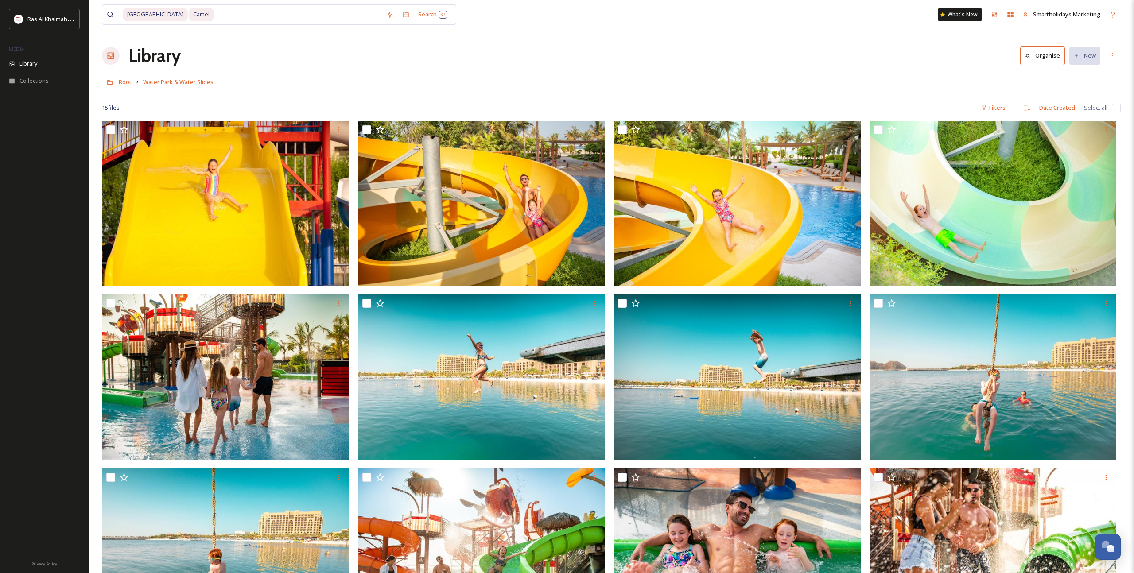
click at [158, 49] on h1 "Library" at bounding box center [155, 56] width 52 height 27
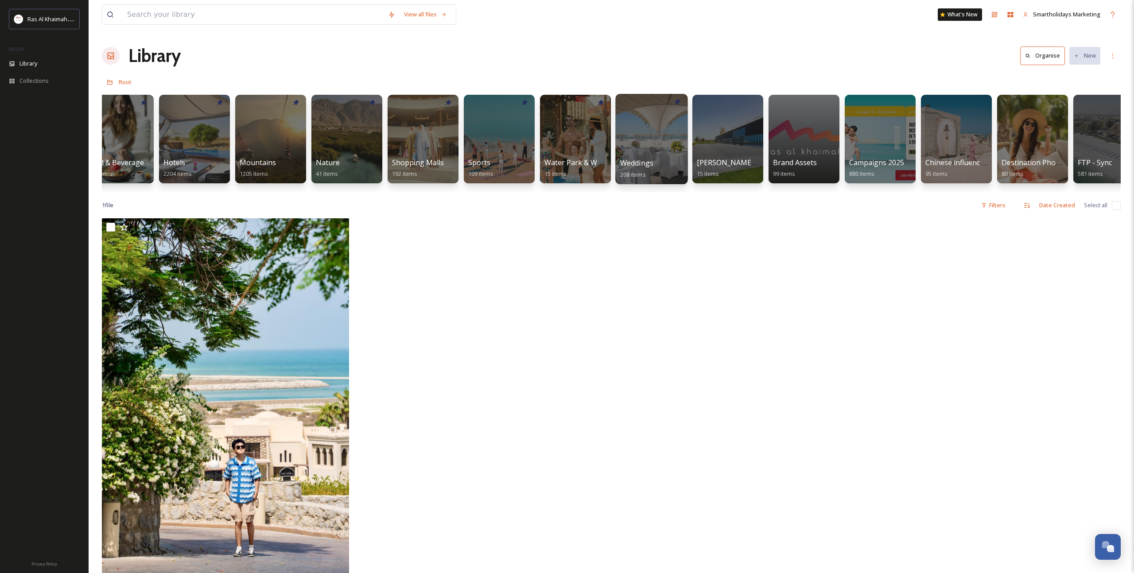
scroll to position [0, 480]
click at [647, 153] on div at bounding box center [650, 139] width 72 height 90
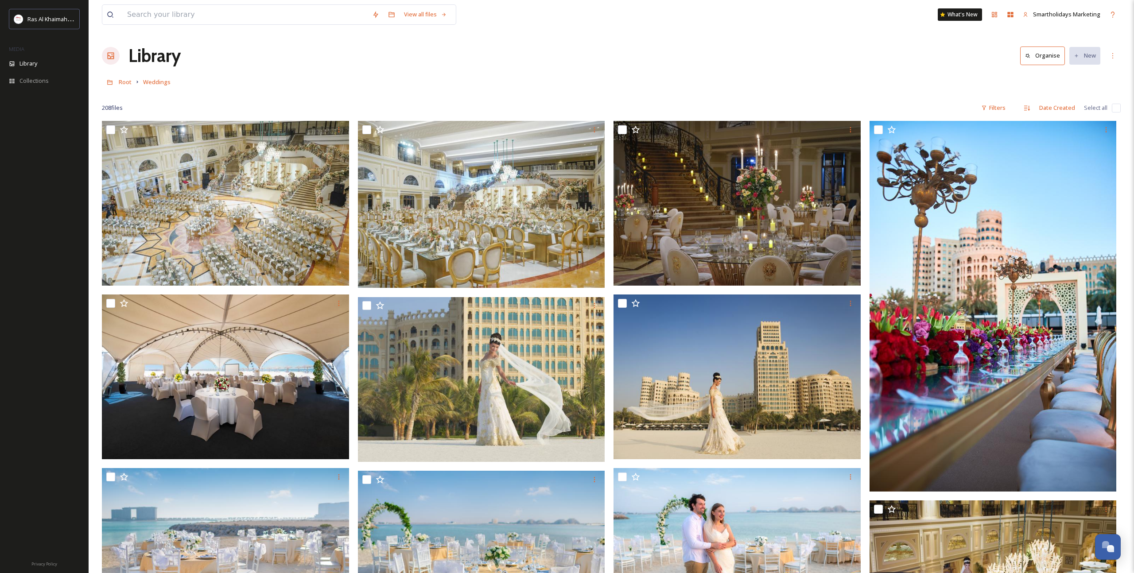
click at [143, 62] on h1 "Library" at bounding box center [155, 56] width 52 height 27
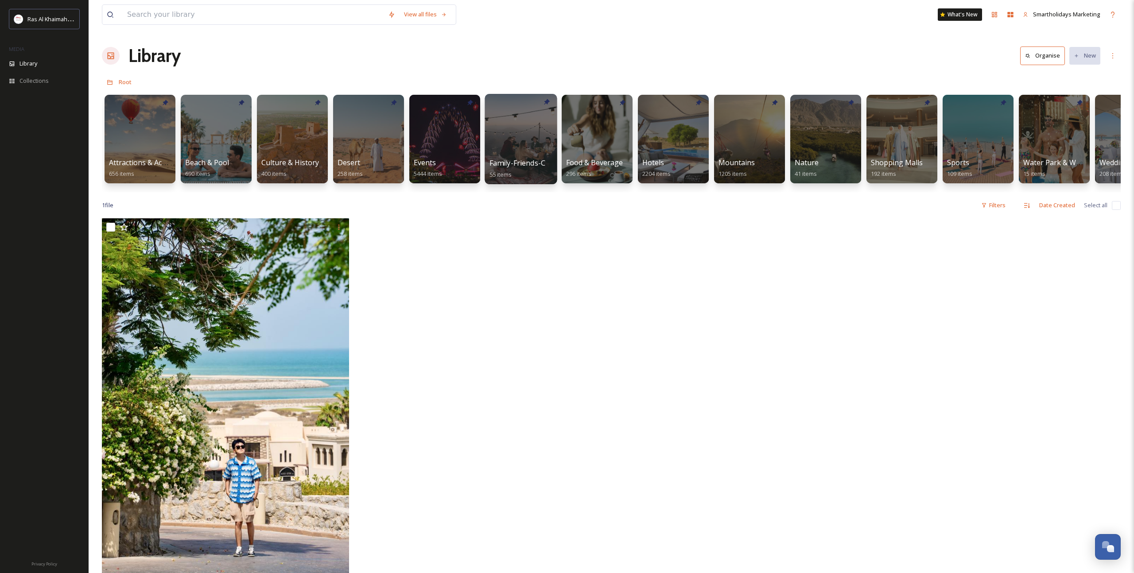
click at [536, 164] on span "Family-Friends-Couple-Solo" at bounding box center [536, 163] width 93 height 10
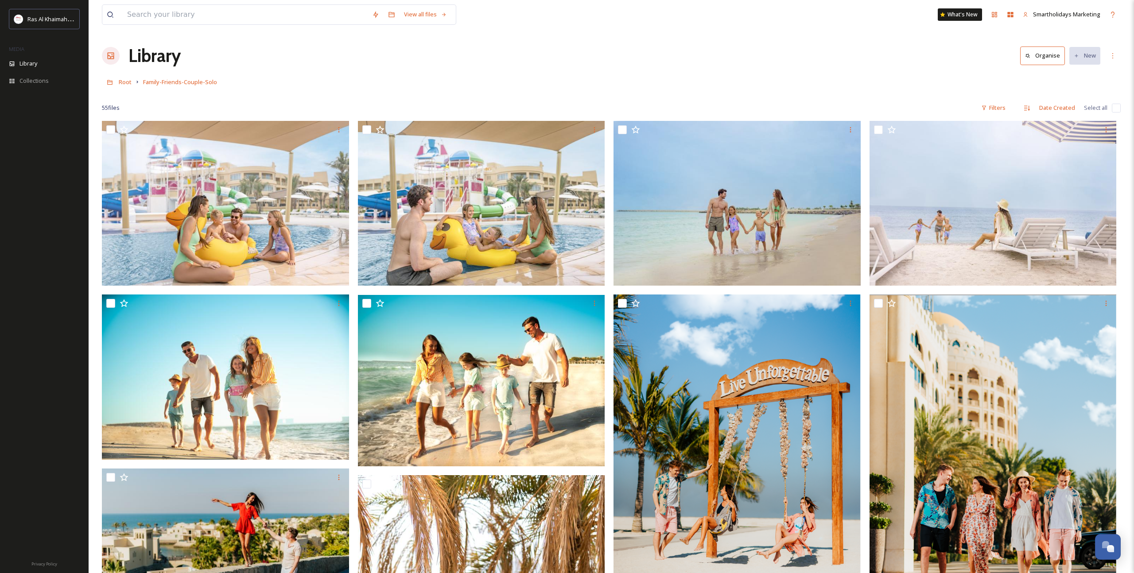
click at [165, 61] on h1 "Library" at bounding box center [155, 56] width 52 height 27
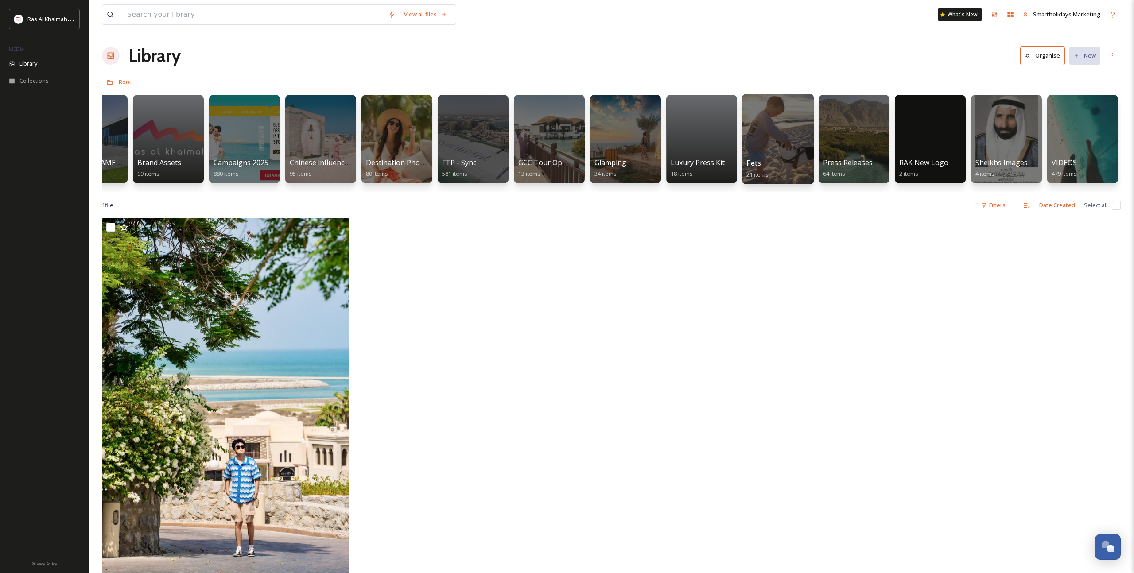
scroll to position [1, 0]
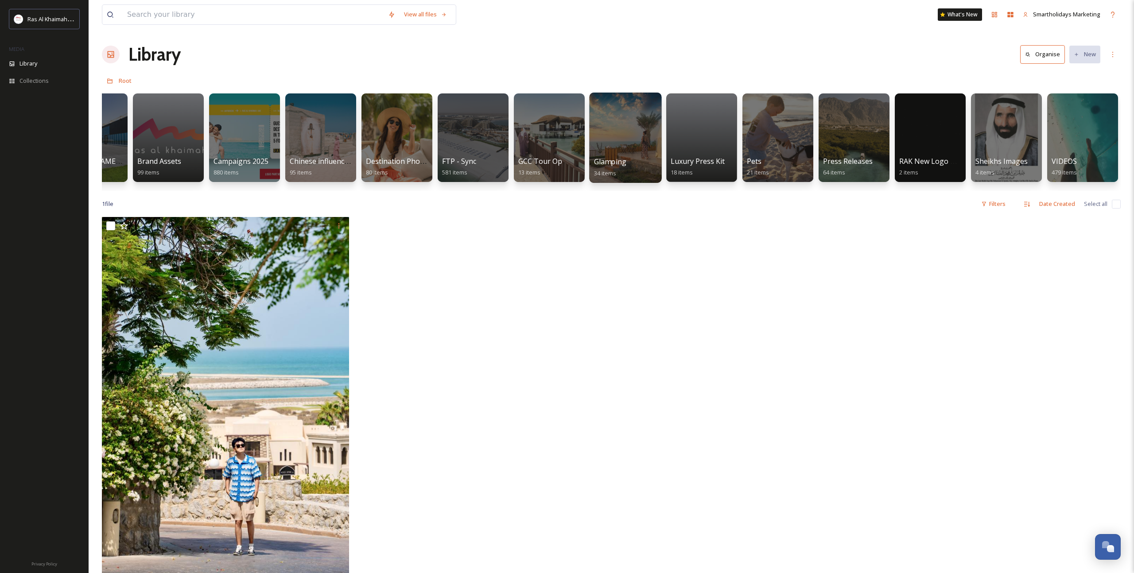
click at [627, 140] on div at bounding box center [625, 138] width 72 height 90
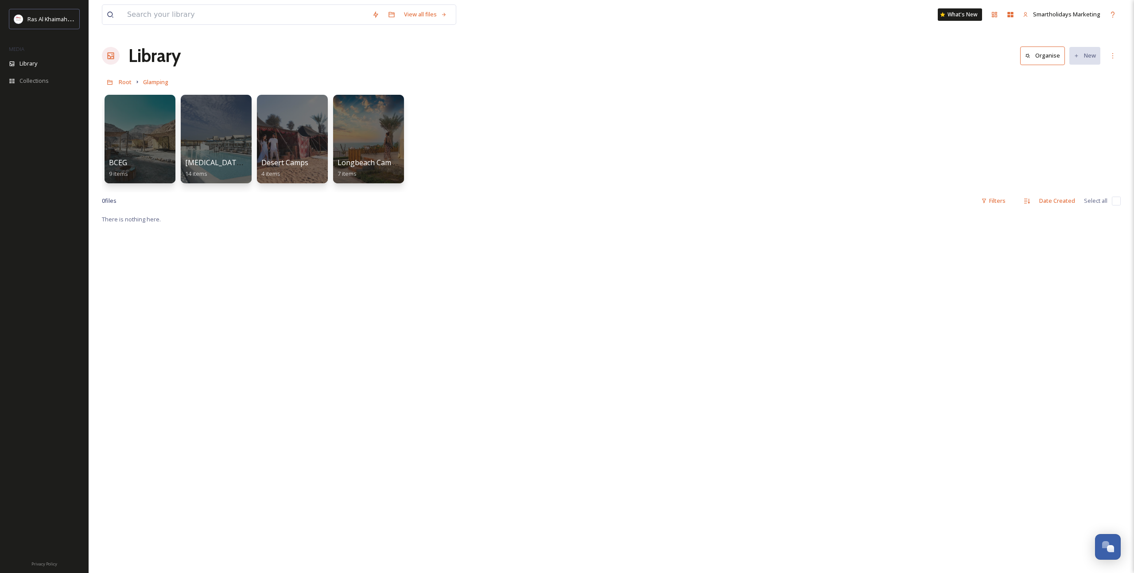
click at [132, 50] on h1 "Library" at bounding box center [155, 56] width 52 height 27
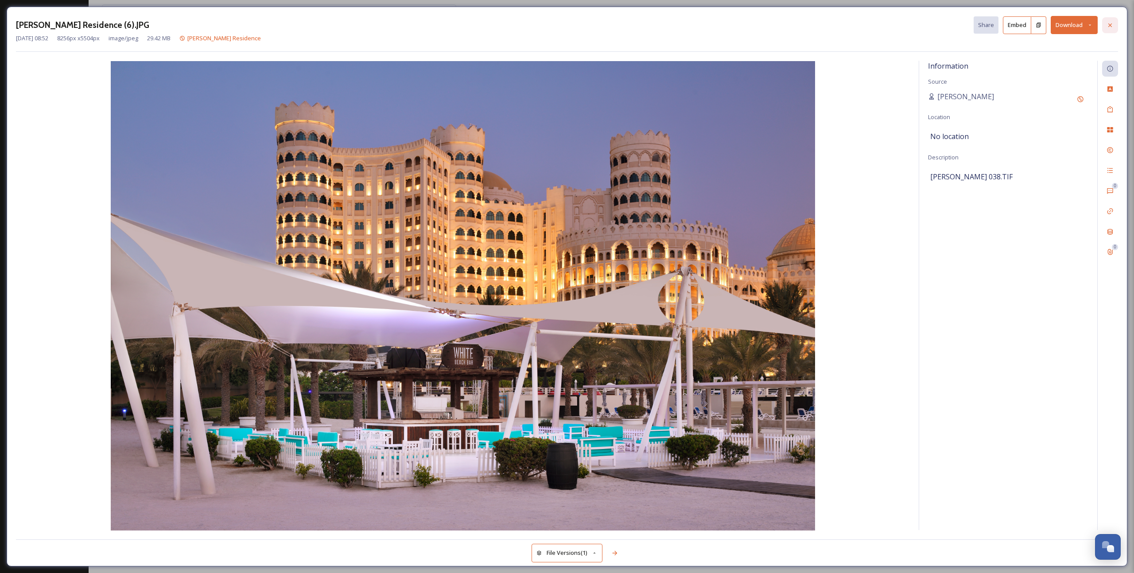
click at [1111, 25] on icon at bounding box center [1111, 25] width 4 height 4
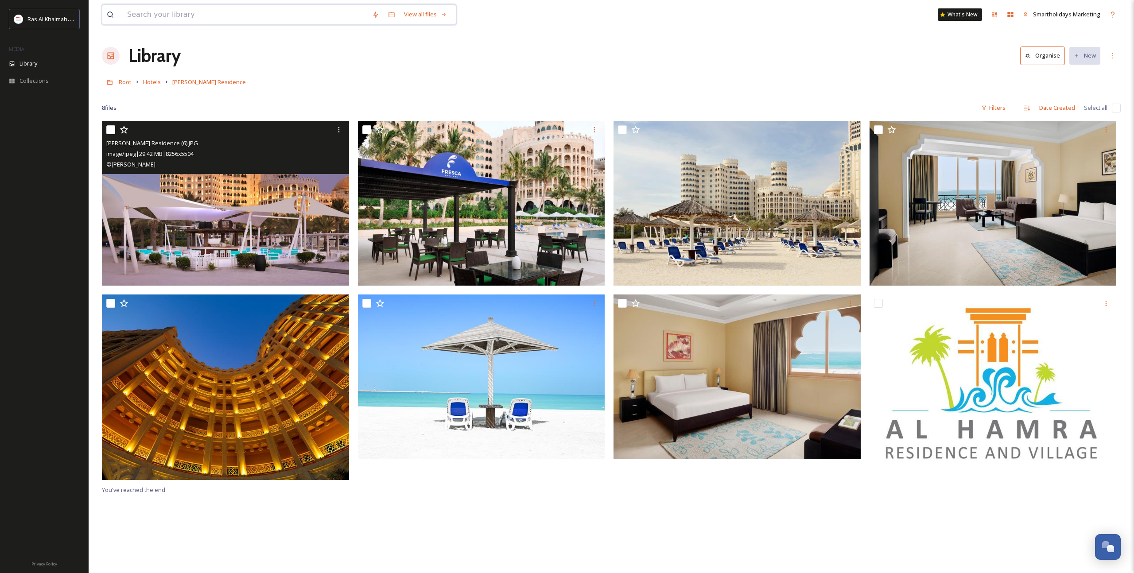
click at [248, 16] on input at bounding box center [245, 14] width 245 height 19
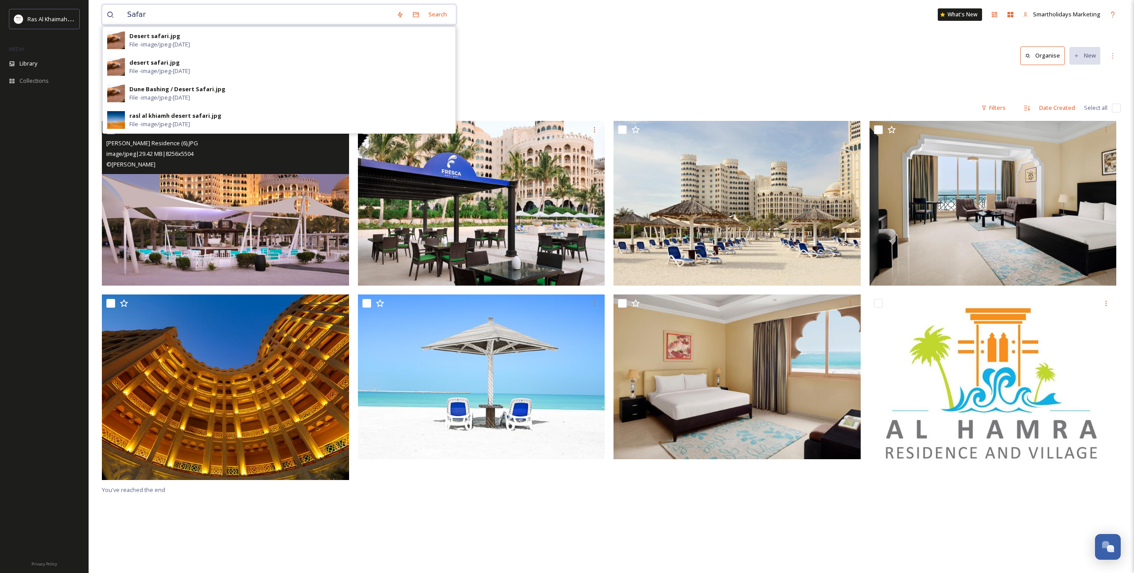
type input "Safari"
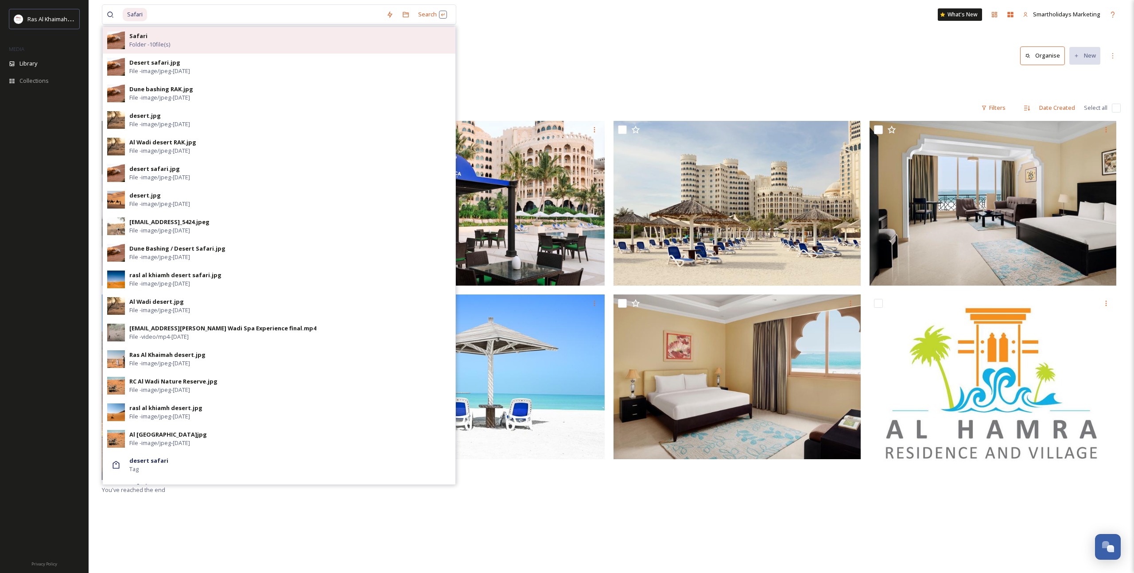
click at [244, 52] on div "Safari Folder - 10 file(s)" at bounding box center [279, 40] width 353 height 27
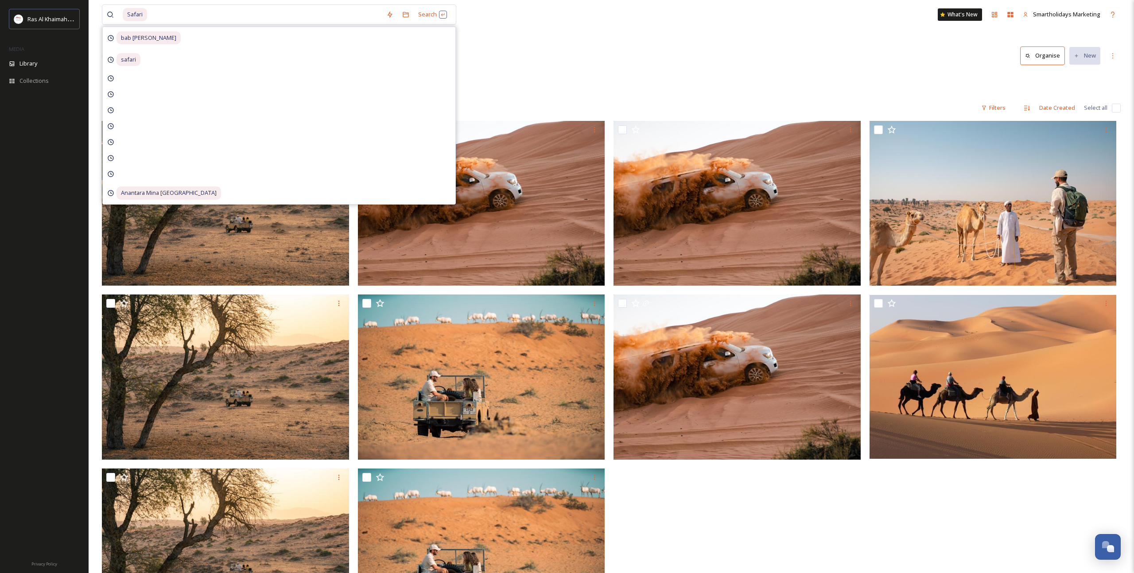
click at [645, 58] on div "Library Organise New" at bounding box center [611, 56] width 1019 height 27
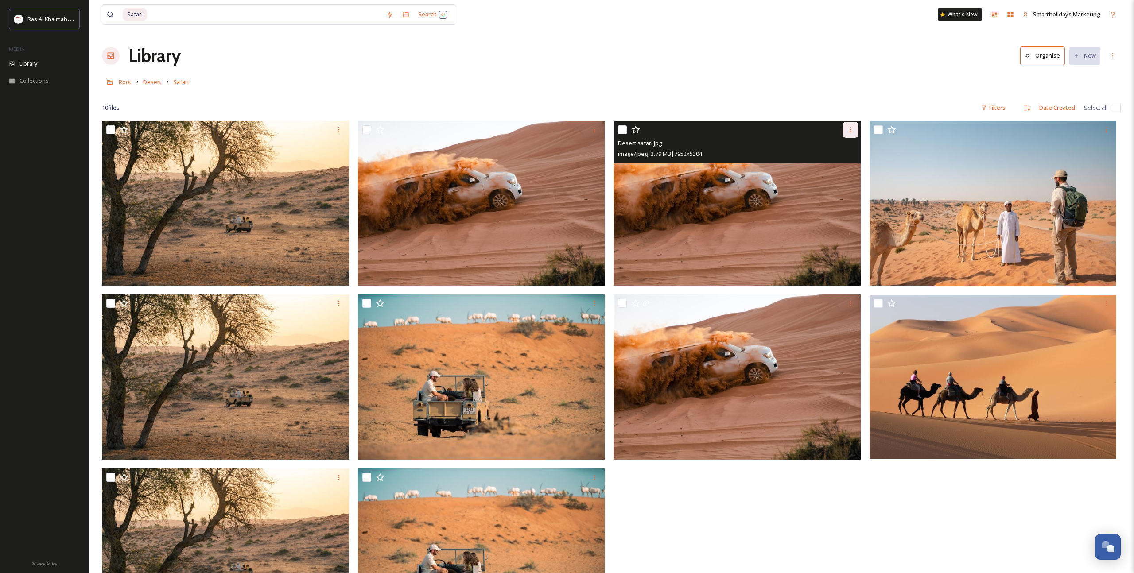
click at [853, 129] on icon at bounding box center [850, 129] width 7 height 7
click at [850, 164] on span "Download" at bounding box center [840, 166] width 27 height 8
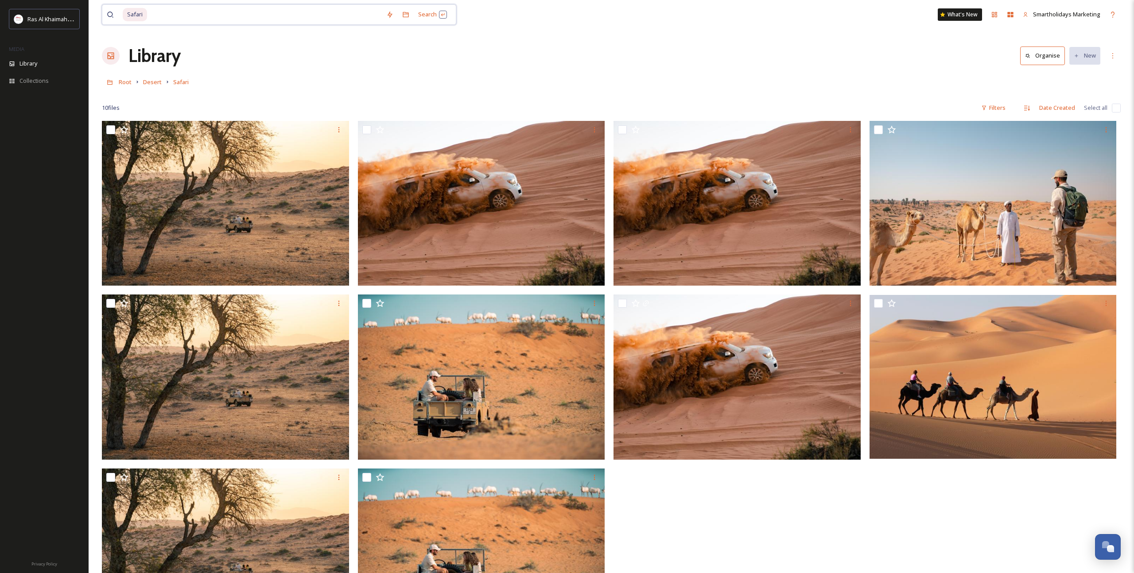
click at [269, 13] on input at bounding box center [265, 14] width 234 height 19
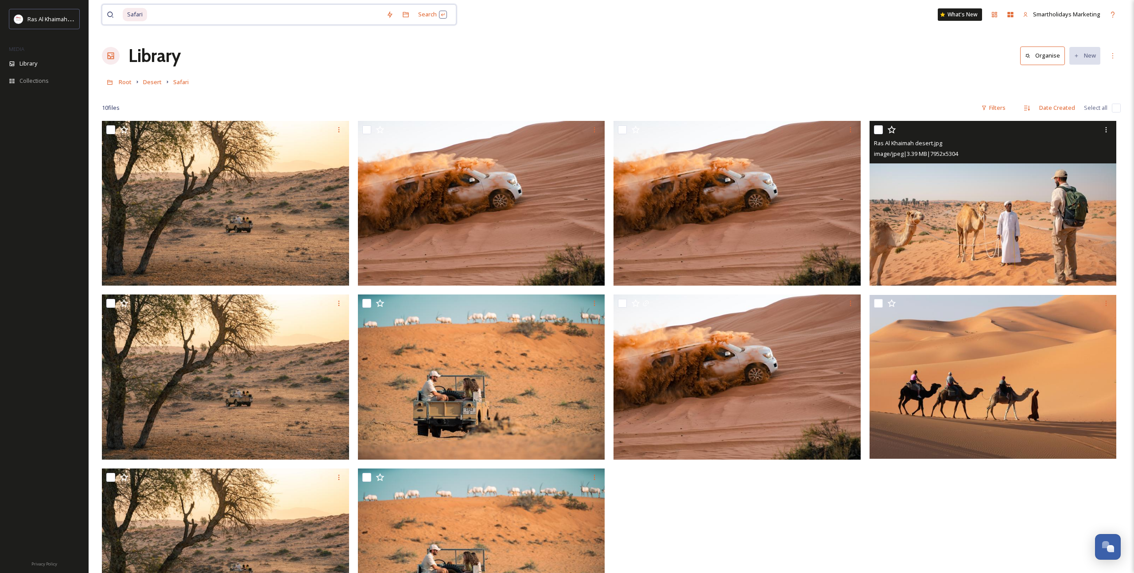
scroll to position [3, 0]
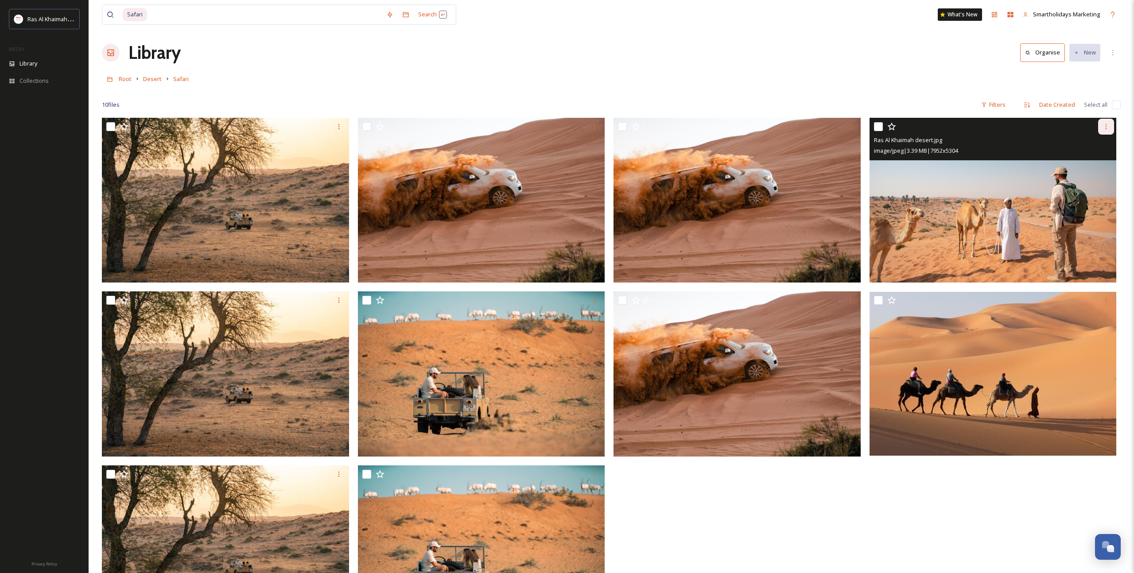
click at [1108, 130] on icon at bounding box center [1106, 126] width 7 height 7
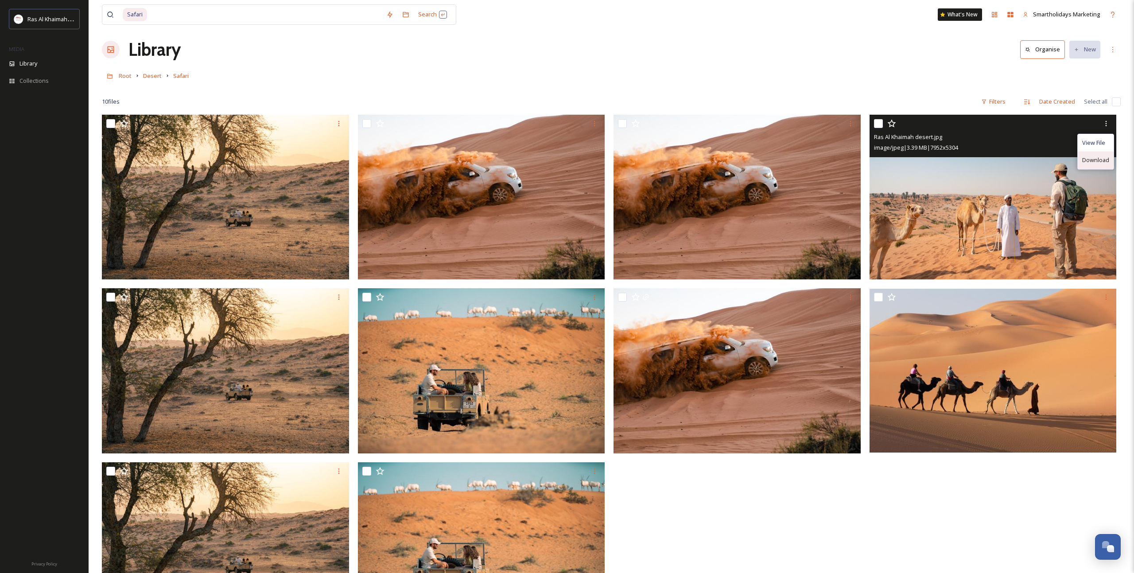
click at [1087, 162] on span "Download" at bounding box center [1096, 160] width 27 height 8
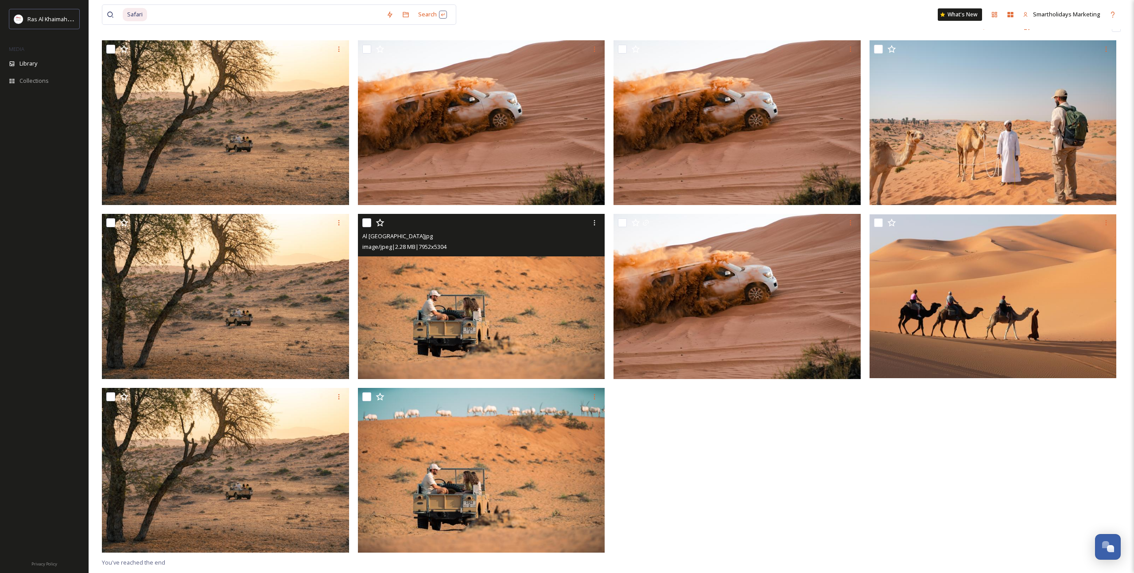
scroll to position [86, 0]
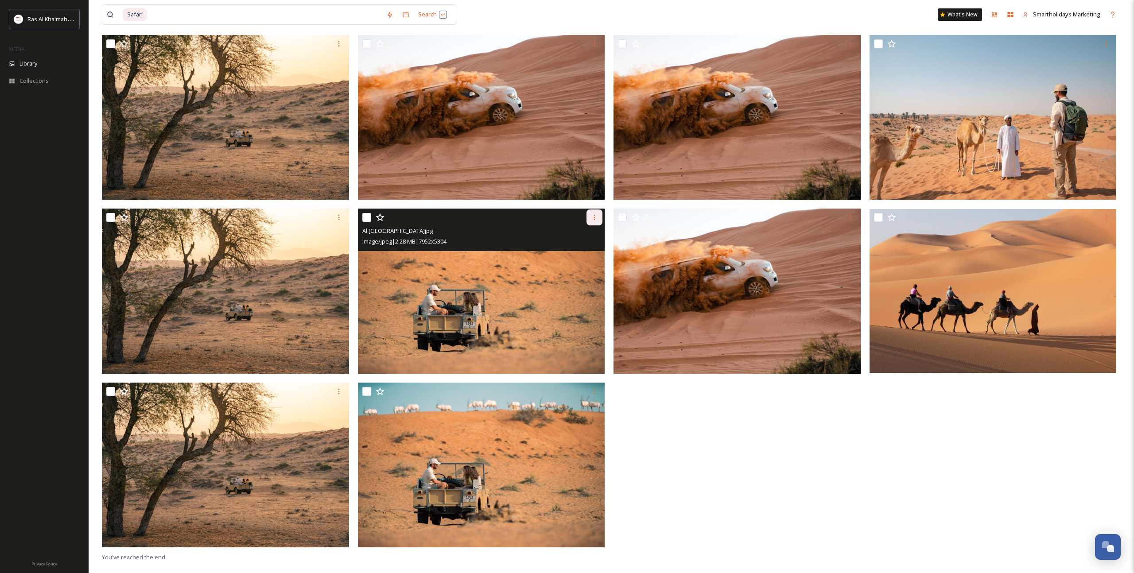
click at [595, 221] on div at bounding box center [595, 218] width 16 height 16
click at [599, 253] on div "Download" at bounding box center [584, 254] width 36 height 17
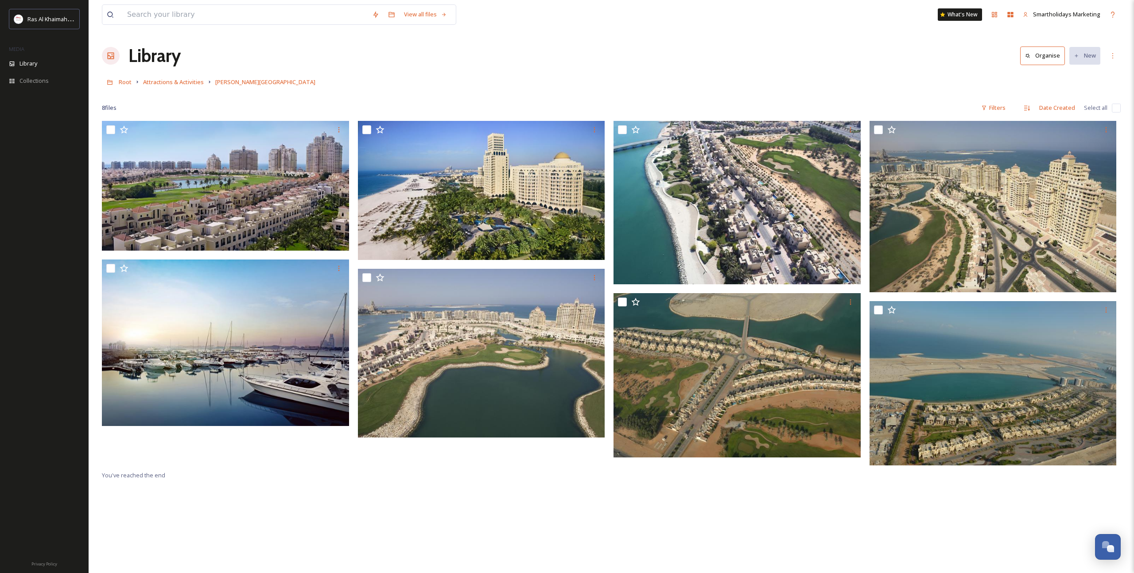
click at [322, 17] on input at bounding box center [245, 14] width 245 height 19
type input "C"
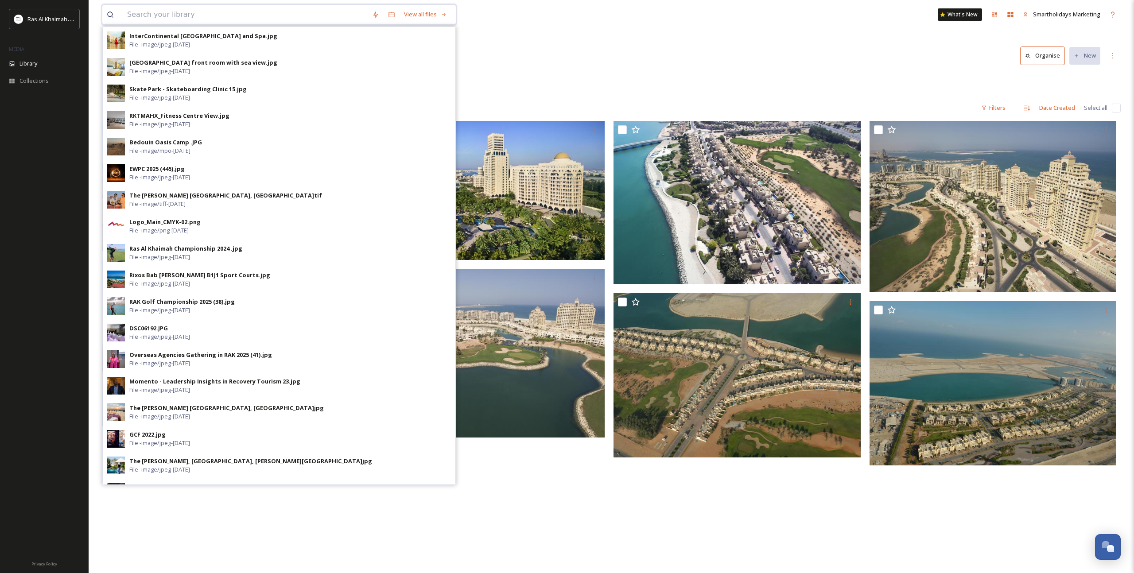
click at [331, 16] on input at bounding box center [245, 14] width 245 height 19
paste input "Cables"
type input "Cables"
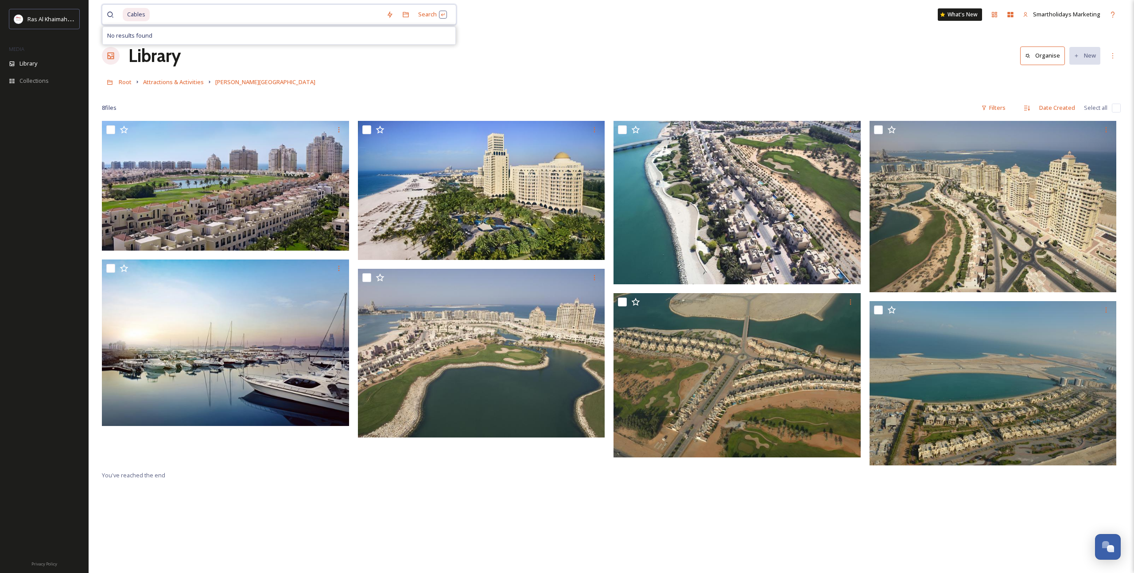
click at [313, 16] on input at bounding box center [266, 14] width 231 height 19
click at [149, 58] on h1 "Library" at bounding box center [155, 56] width 52 height 27
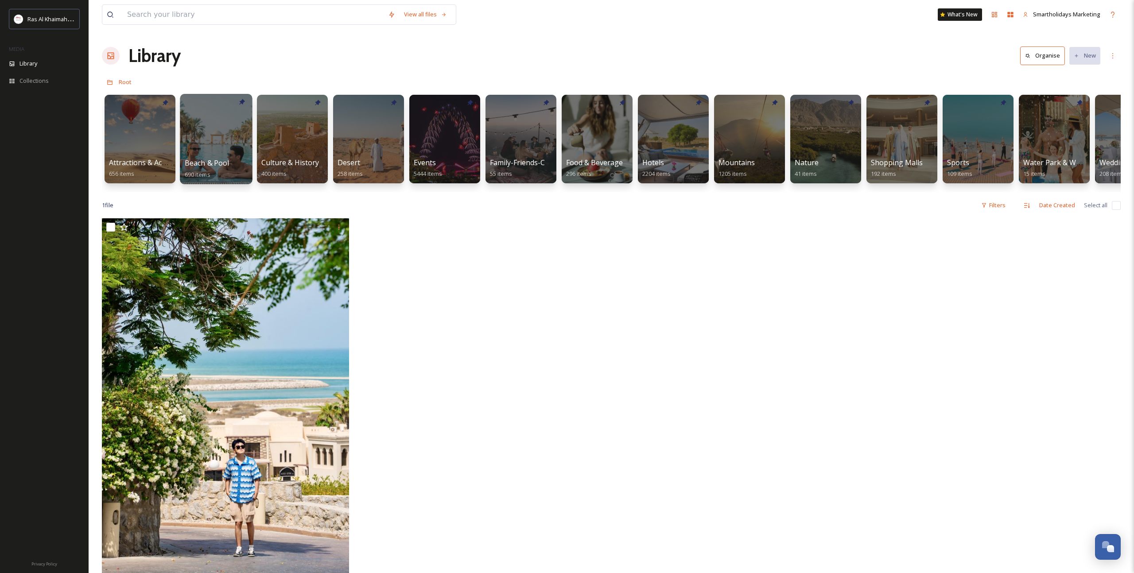
click at [230, 146] on div at bounding box center [216, 139] width 72 height 90
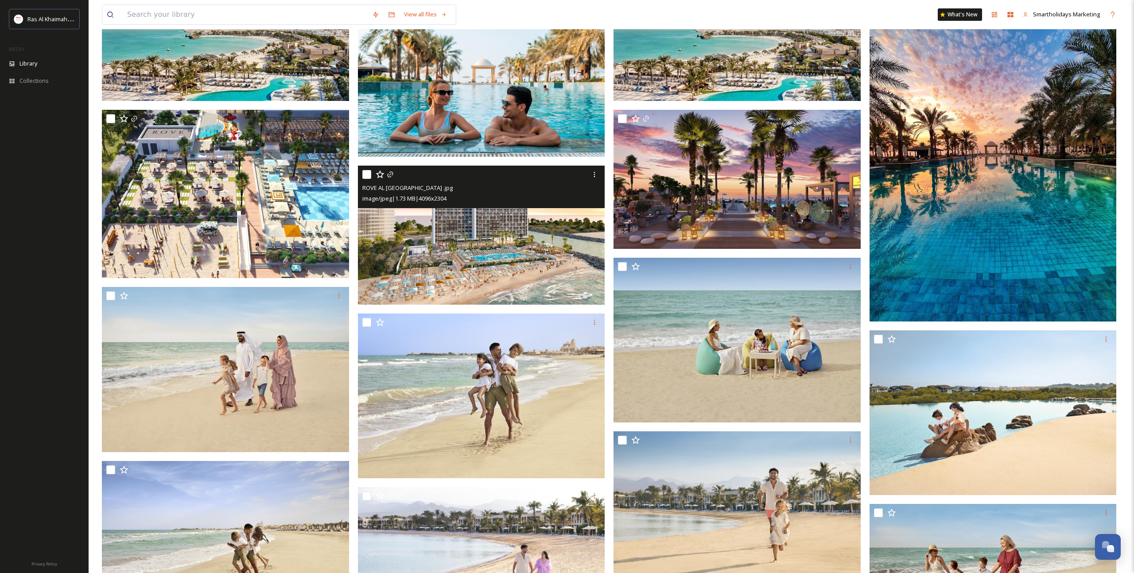
scroll to position [103, 0]
